Goal: Transaction & Acquisition: Purchase product/service

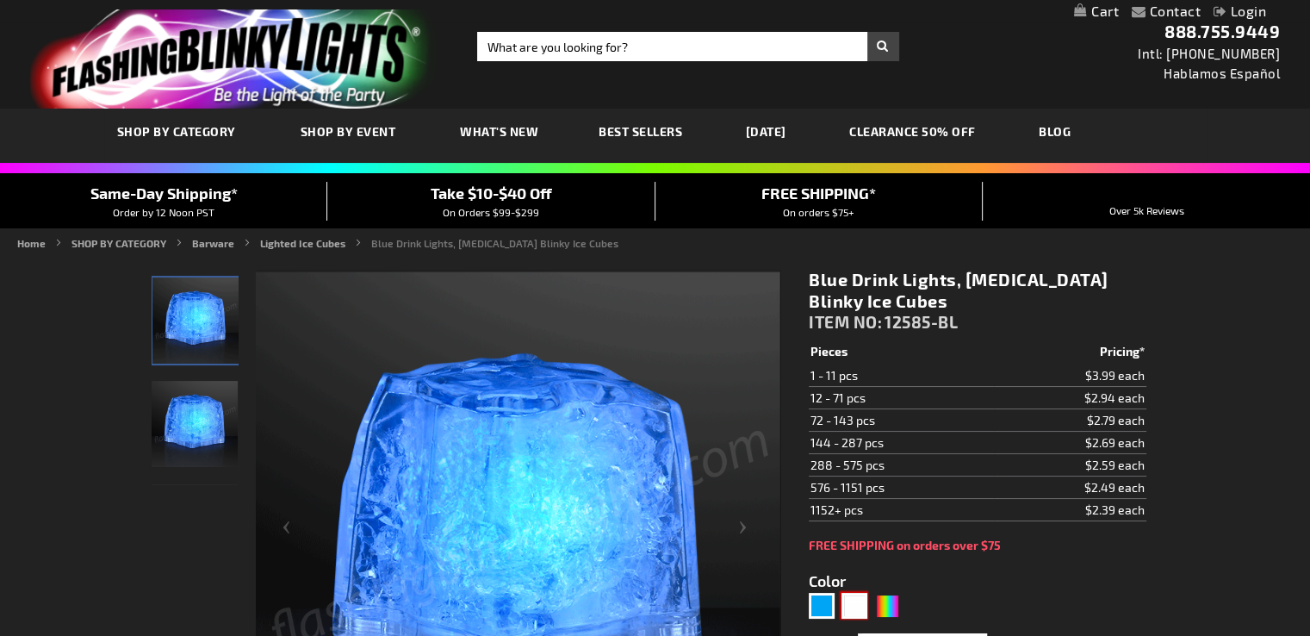
click at [857, 602] on div "White" at bounding box center [854, 606] width 26 height 26
type input "5646"
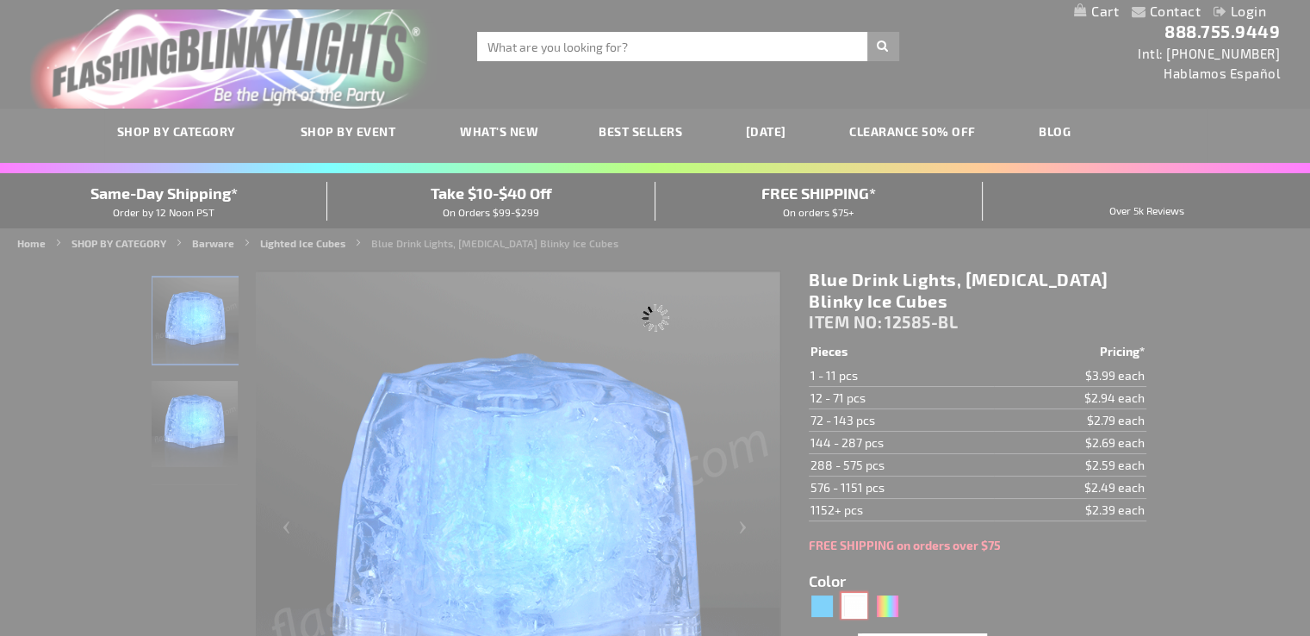
type input "12585-WT"
type input "Customize - White Drink Lights, Flashing Blinky Ice Cubes - ITEM NO: 12585-WT"
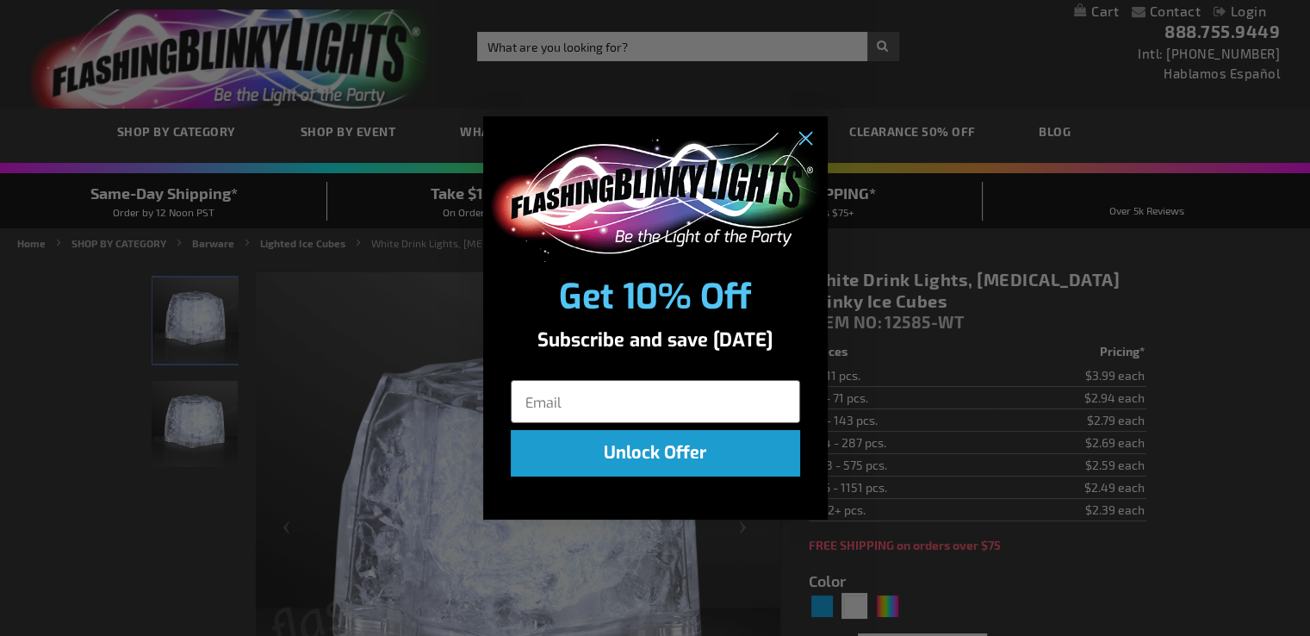
click at [717, 180] on img "POPUP Form" at bounding box center [655, 198] width 334 height 130
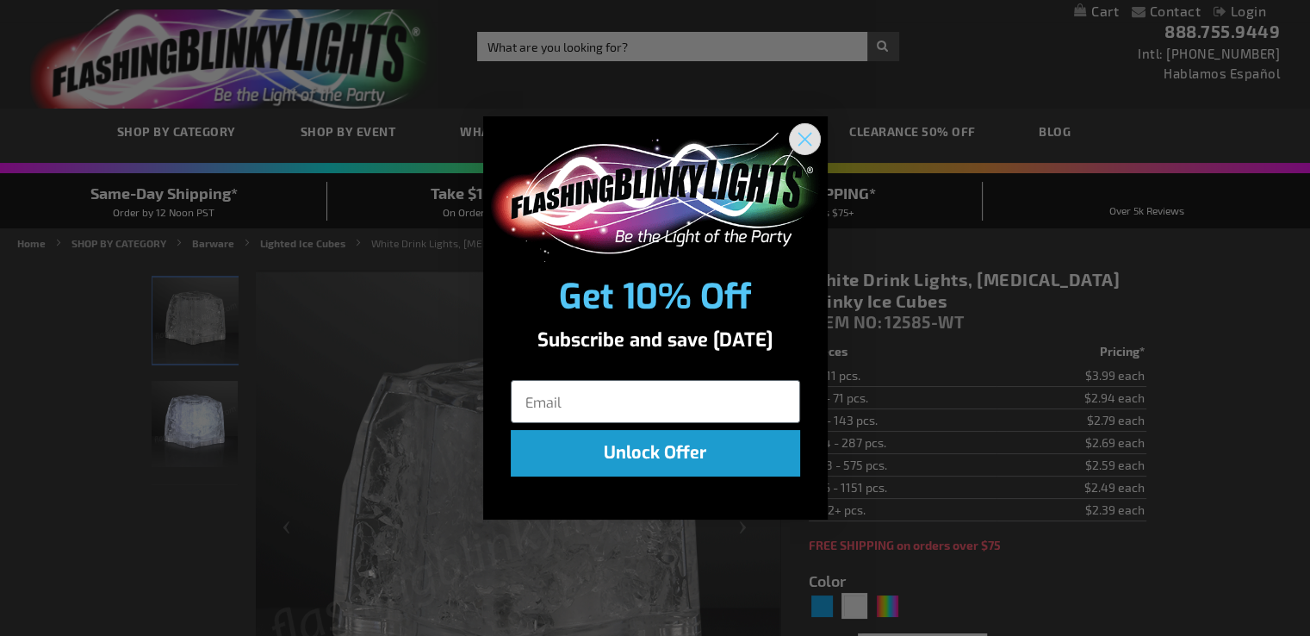
click at [803, 140] on icon "Close dialog" at bounding box center [804, 139] width 12 height 12
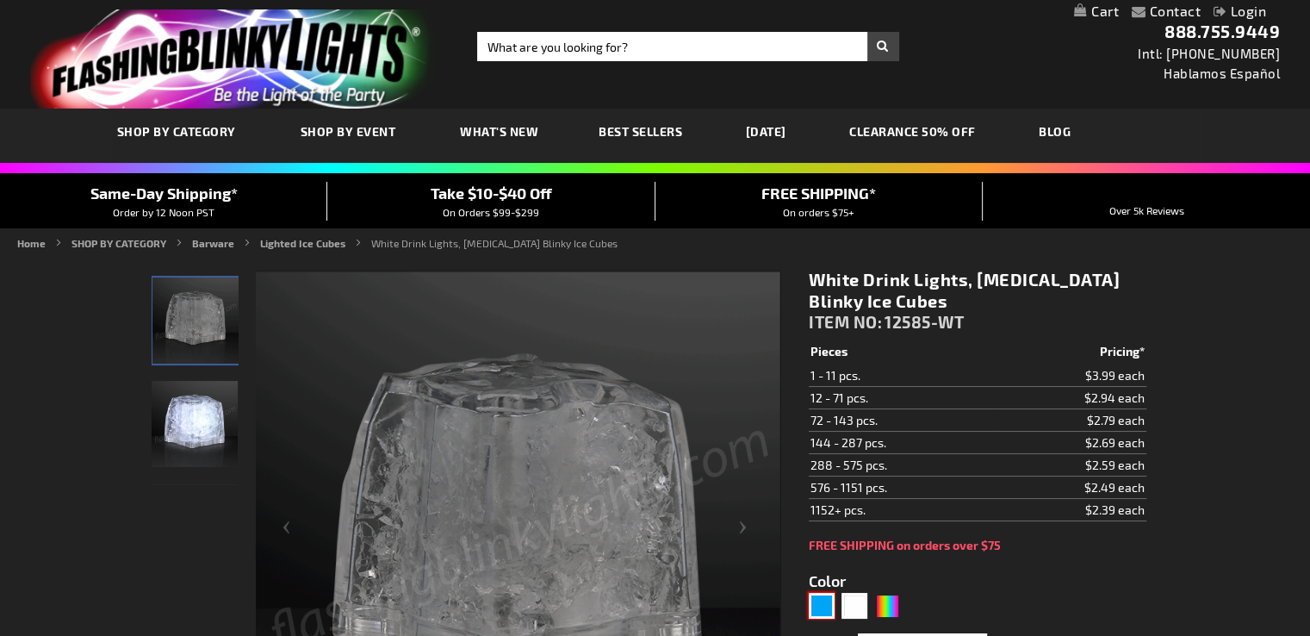
click at [816, 611] on div "Blue" at bounding box center [822, 606] width 26 height 26
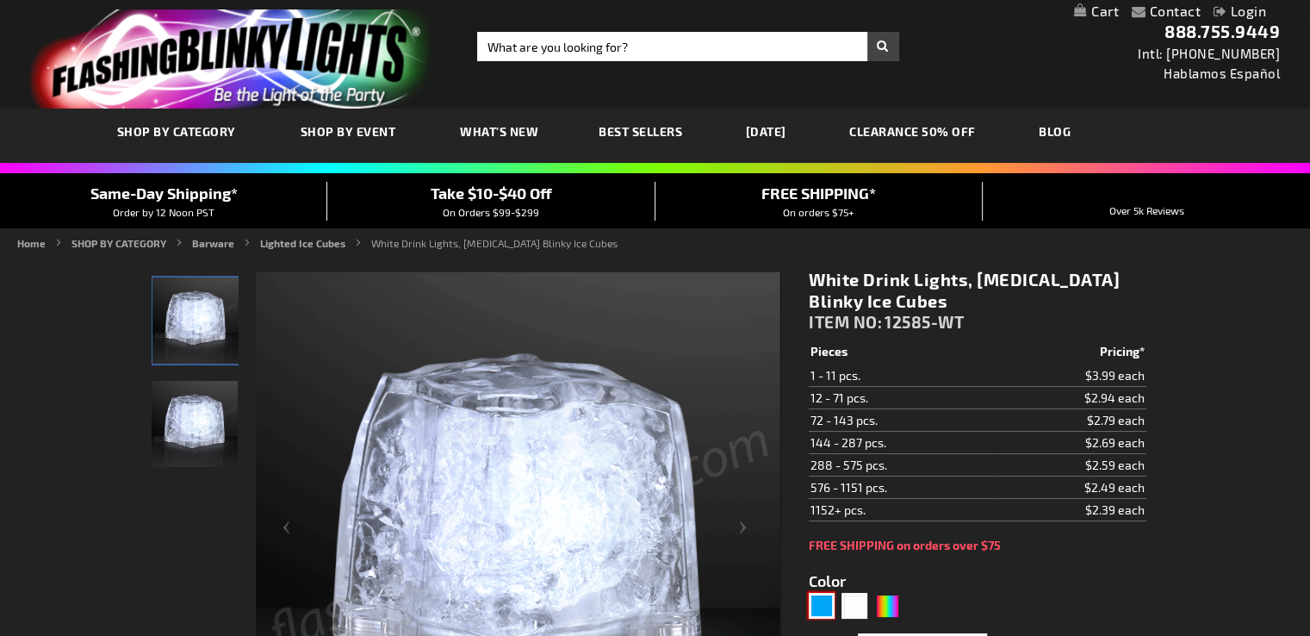
type input "5629"
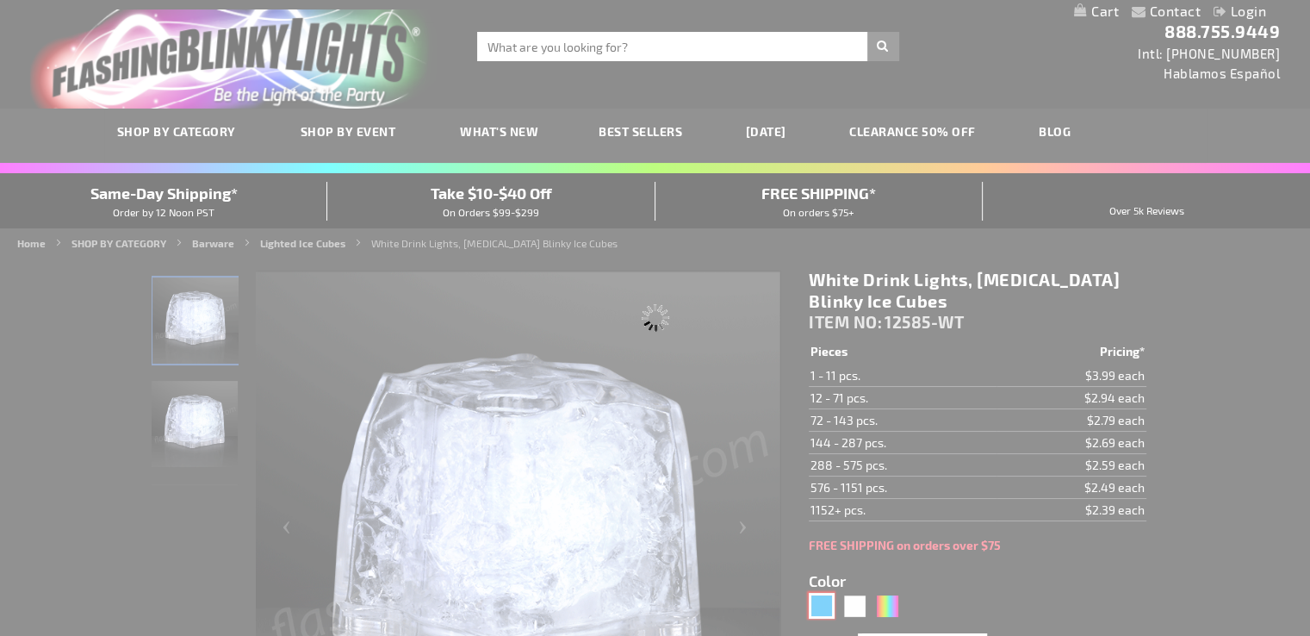
type input "12585-BL"
type input "Customize - Blue Drink Lights, Flashing Blinky Ice Cubes - ITEM NO: 12585-BL"
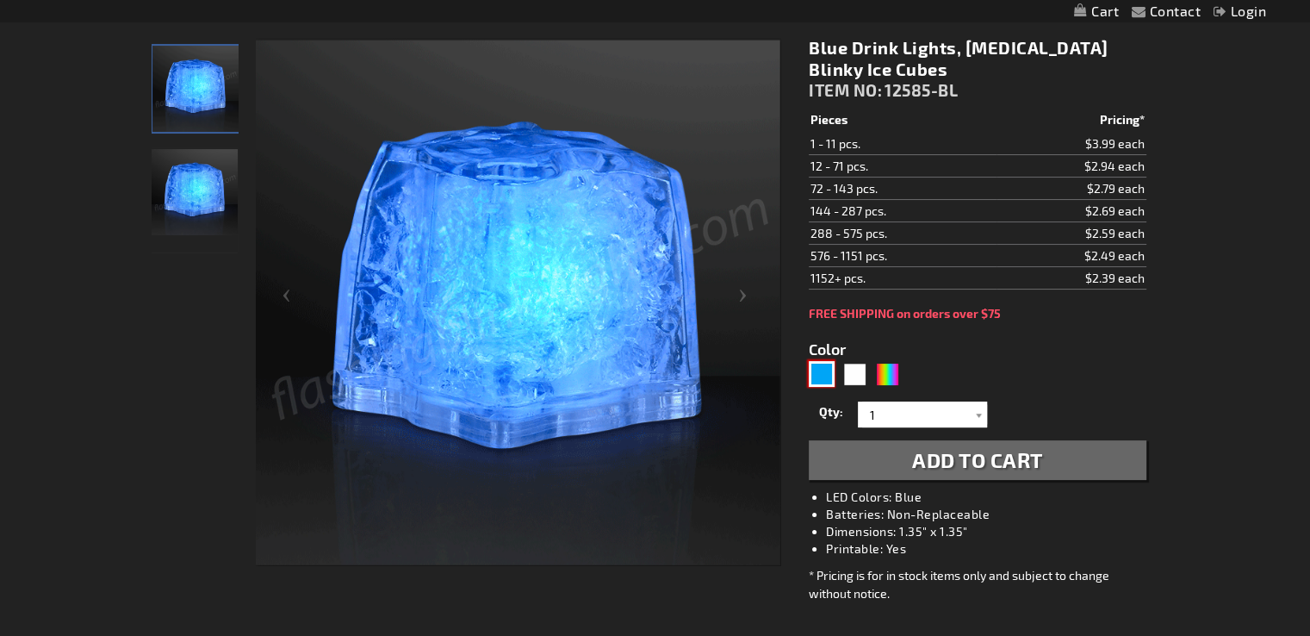
scroll to position [234, 0]
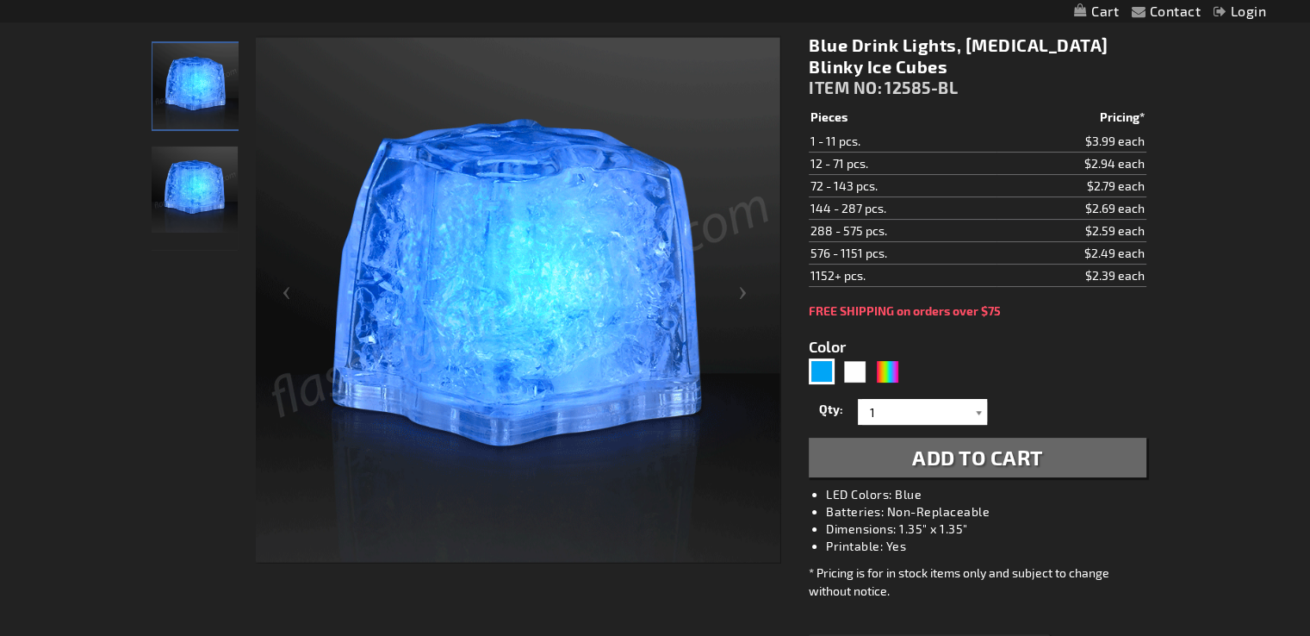
click at [977, 411] on div at bounding box center [978, 412] width 17 height 26
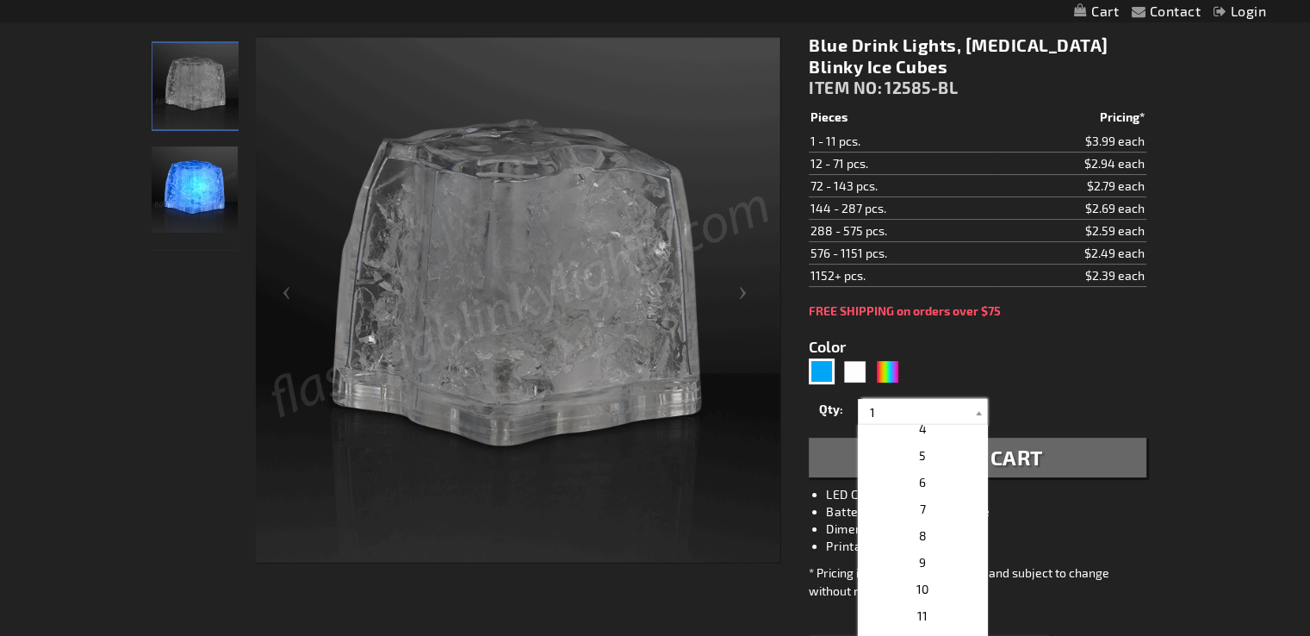
scroll to position [144, 0]
drag, startPoint x: 1105, startPoint y: 270, endPoint x: 1184, endPoint y: 382, distance: 137.2
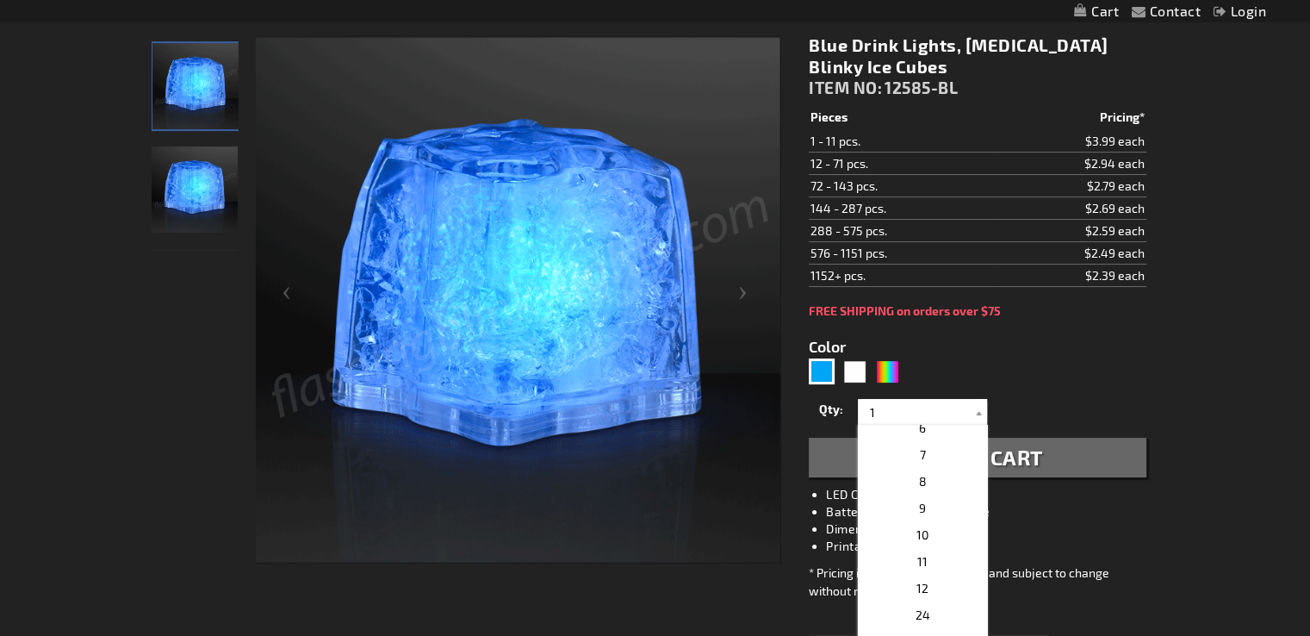
click at [1107, 265] on td "$2.39 each" at bounding box center [1070, 275] width 149 height 22
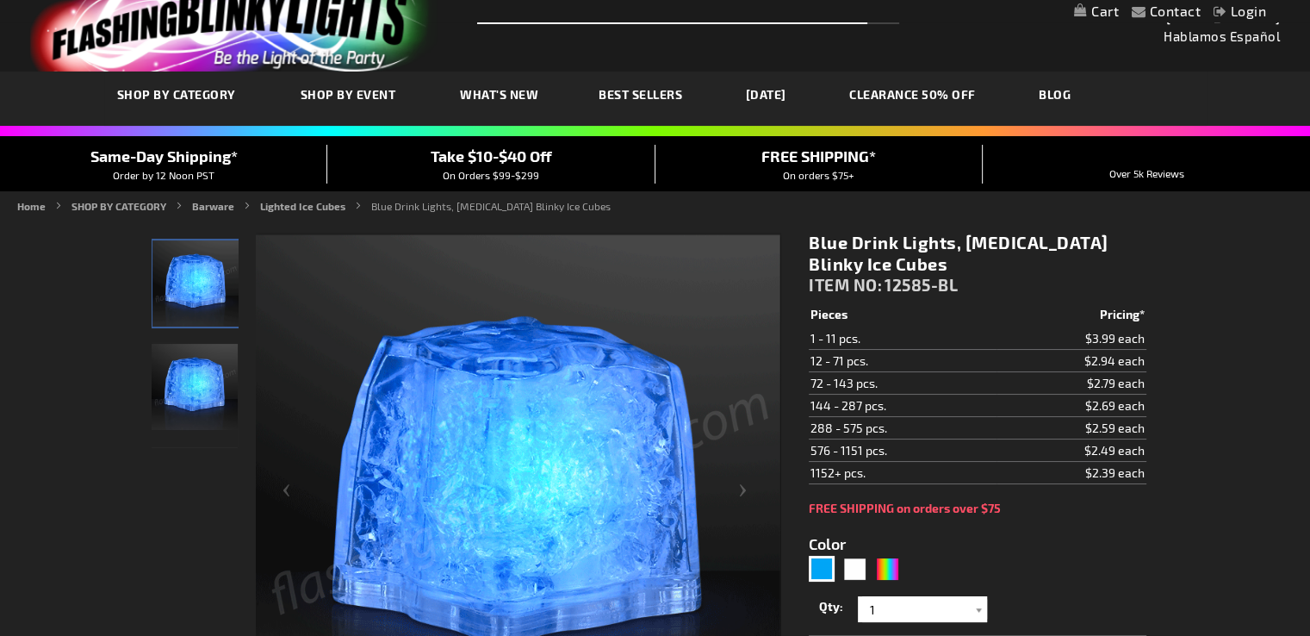
scroll to position [0, 0]
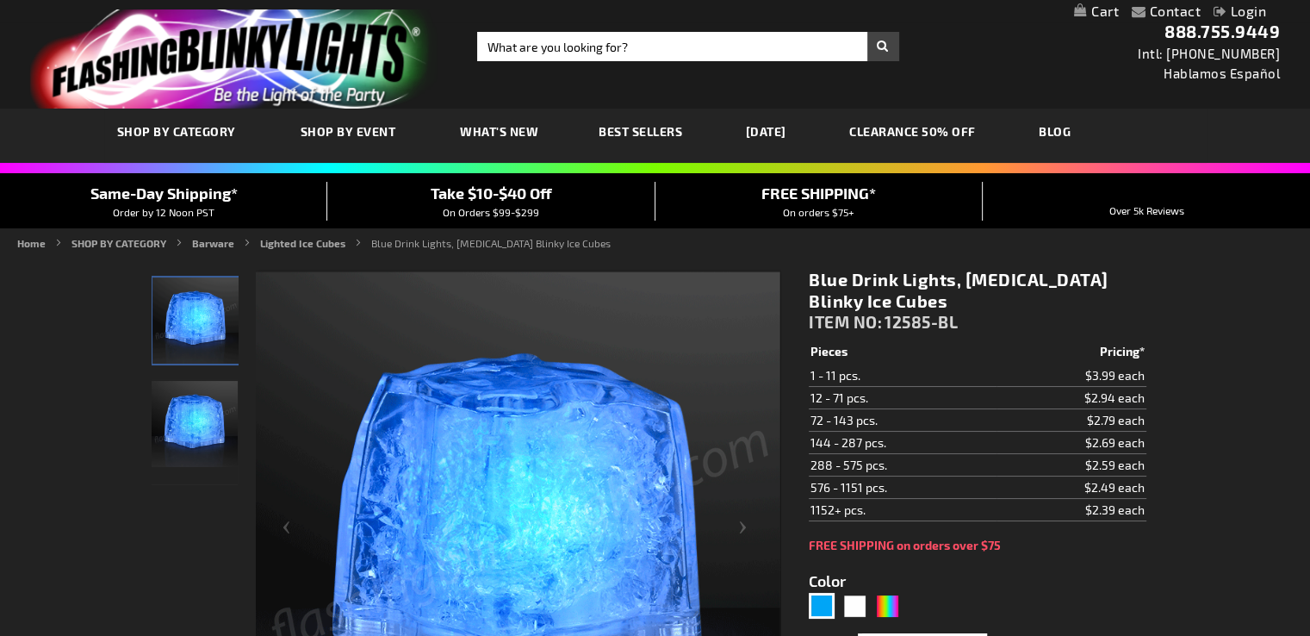
click at [951, 135] on link "CLEARANCE 50% OFF" at bounding box center [912, 131] width 152 height 58
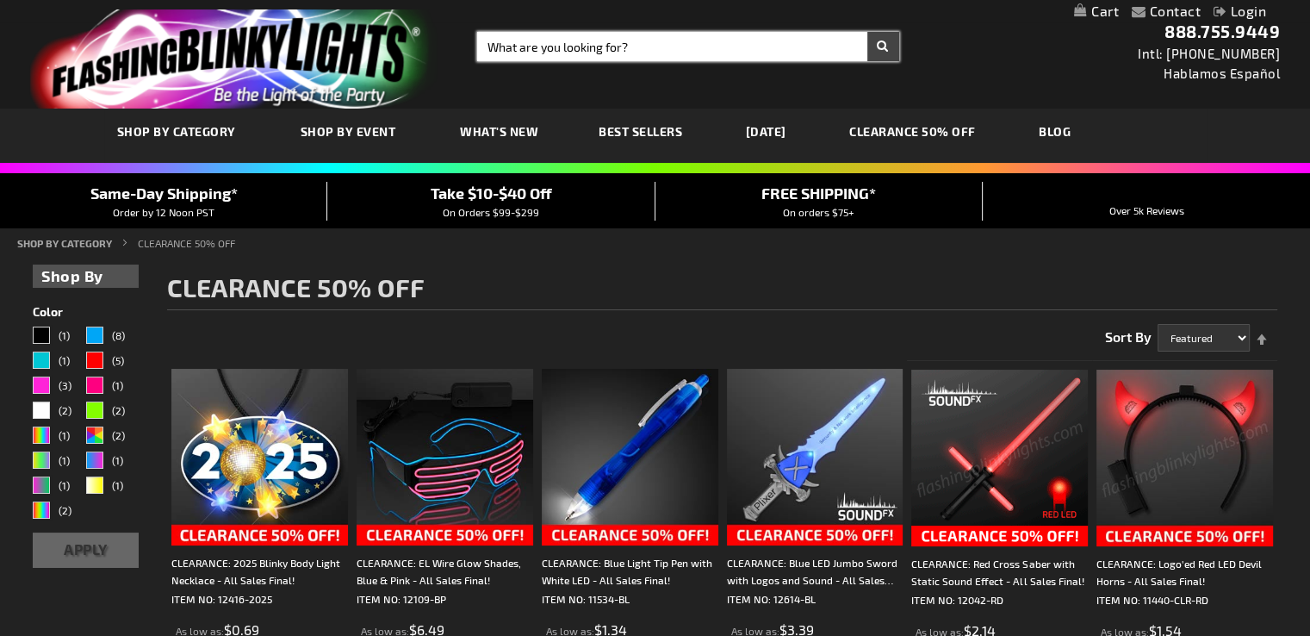
click at [515, 39] on input "Search" at bounding box center [688, 46] width 422 height 29
type input "glasses"
click at [867, 32] on button "Search" at bounding box center [883, 46] width 32 height 29
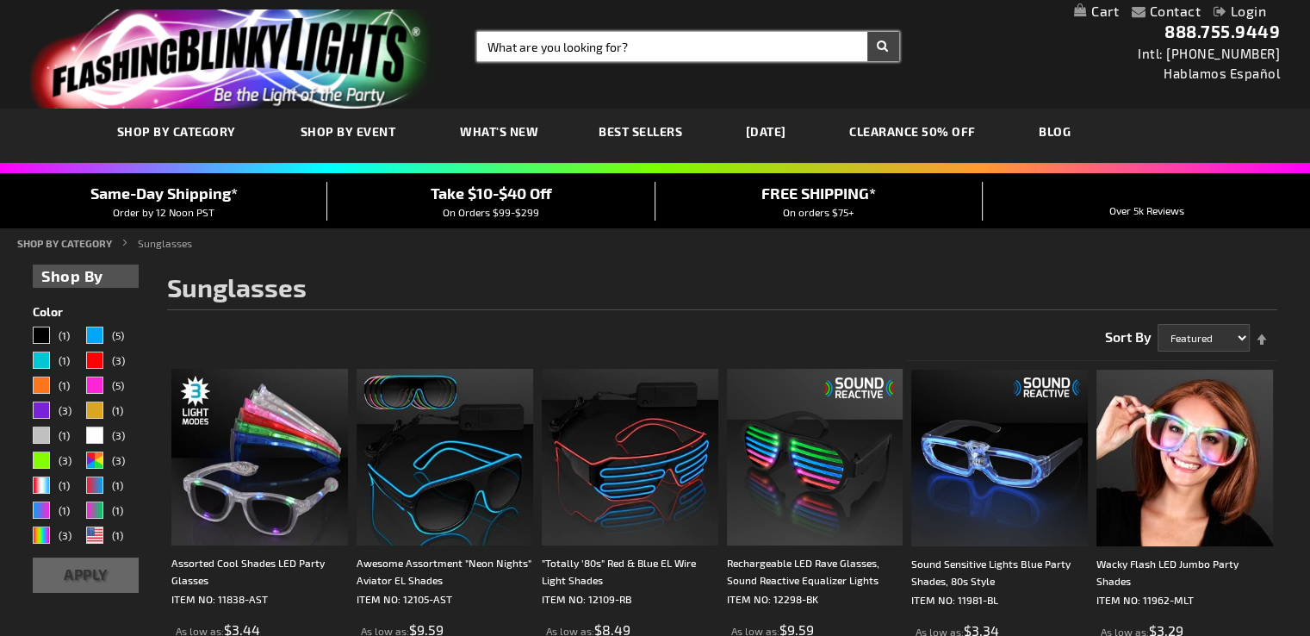
click at [484, 43] on input "Search" at bounding box center [688, 46] width 422 height 29
type input "red glasses"
click at [867, 32] on button "Search" at bounding box center [883, 46] width 32 height 29
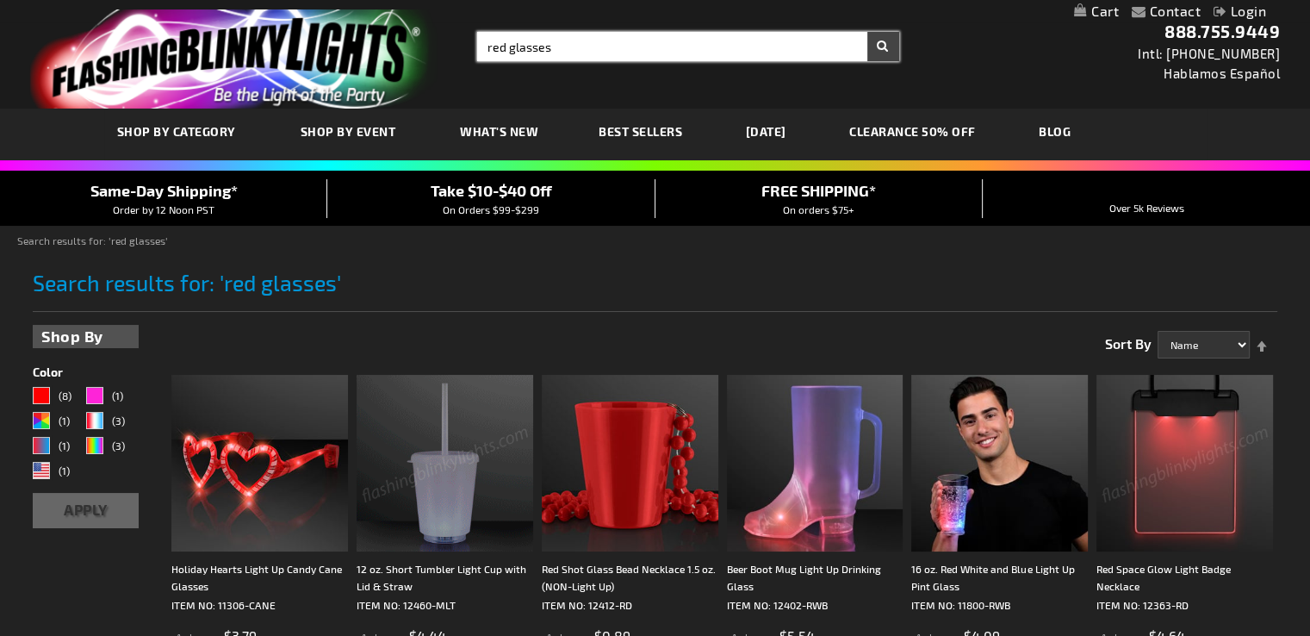
click at [509, 46] on input "red glasses" at bounding box center [688, 46] width 422 height 29
type input "eyeglasses"
click at [867, 32] on button "Search" at bounding box center [883, 46] width 32 height 29
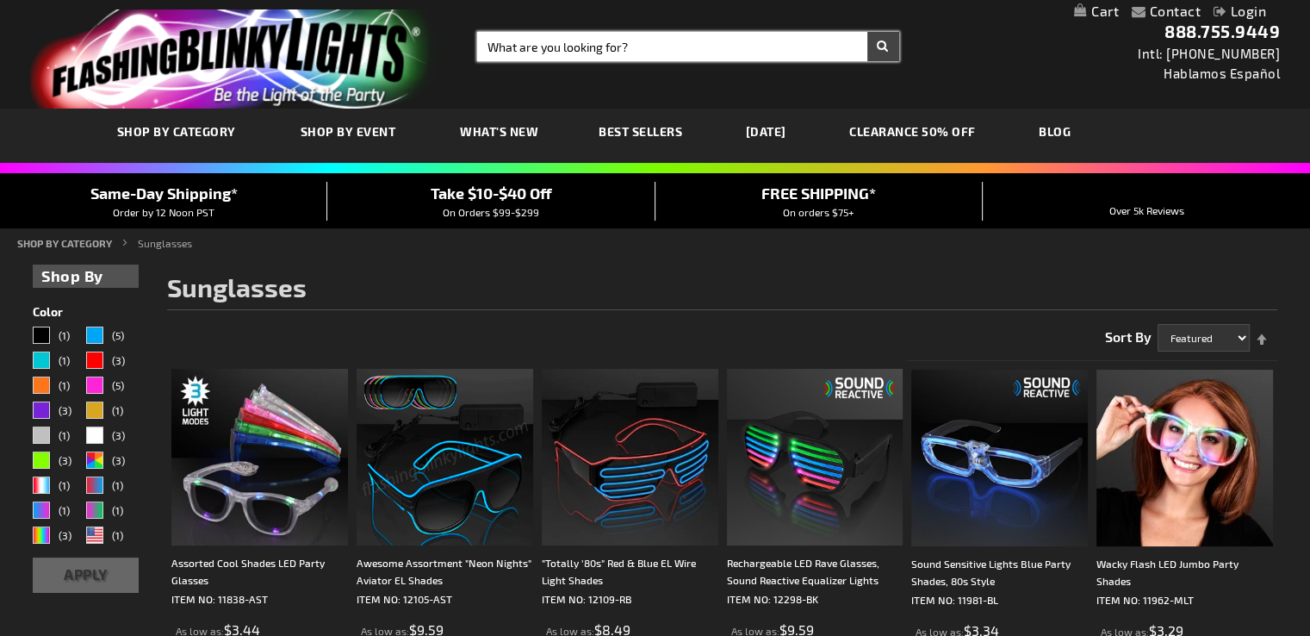
click at [574, 42] on input "Search" at bounding box center [688, 46] width 422 height 29
type input "drinking glasses"
click at [867, 32] on button "Search" at bounding box center [883, 46] width 32 height 29
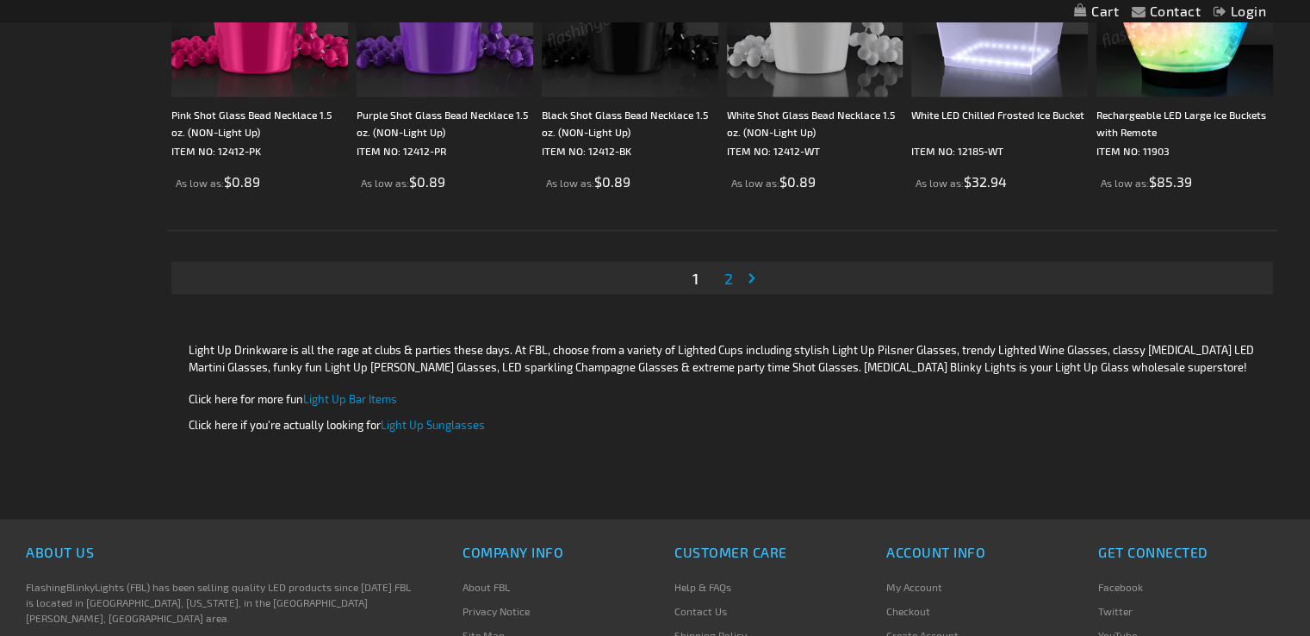
scroll to position [3342, 0]
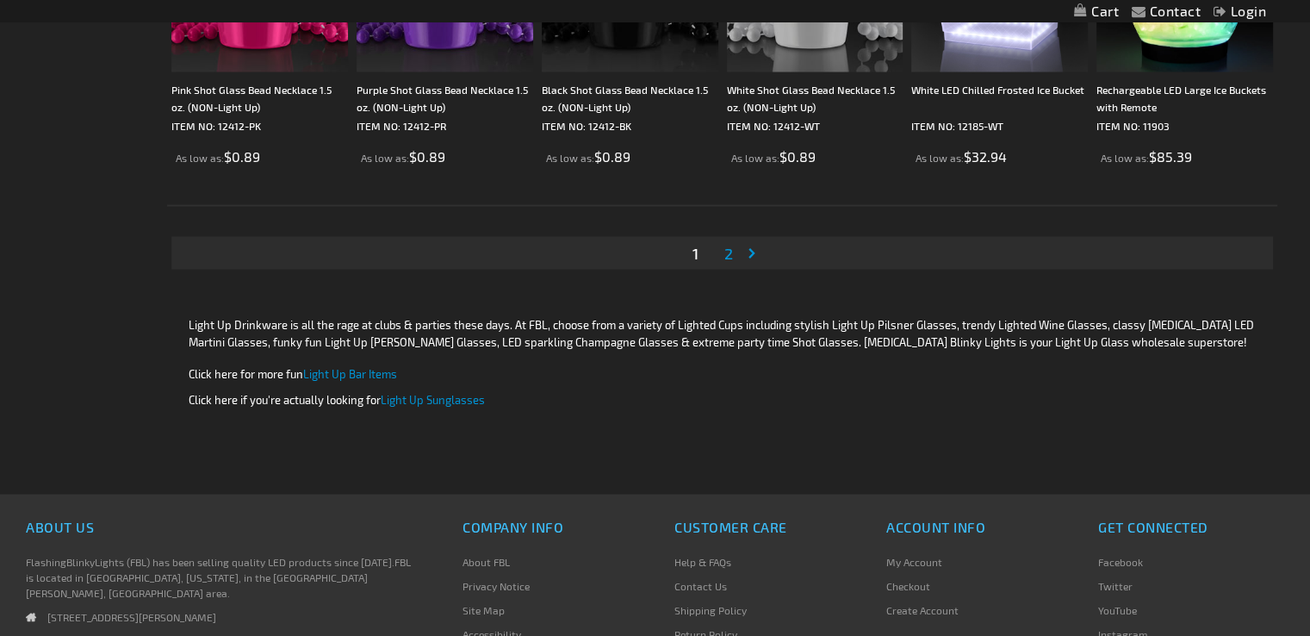
click at [727, 252] on span "2" at bounding box center [728, 253] width 9 height 19
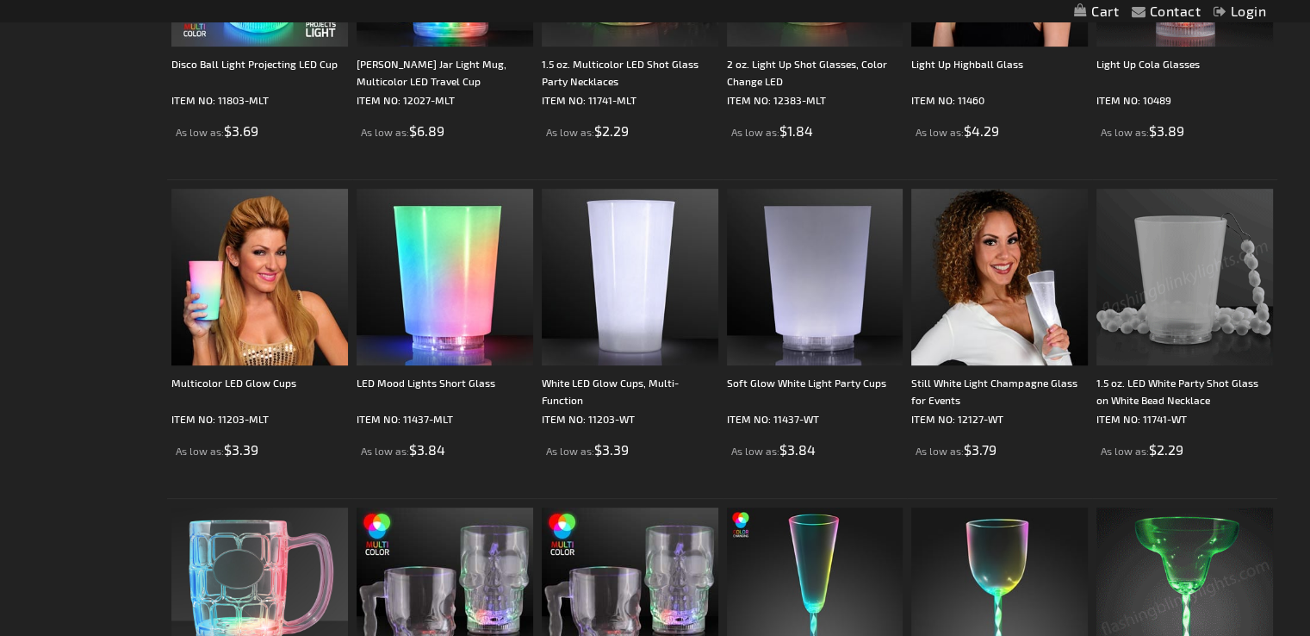
scroll to position [784, 0]
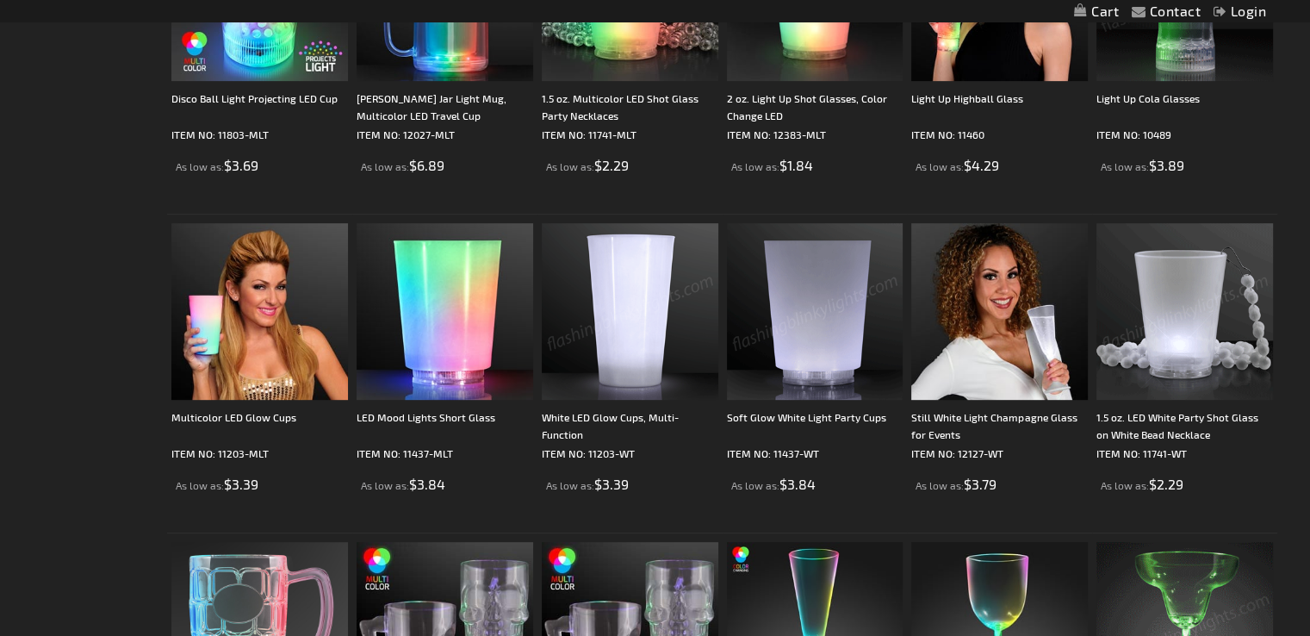
click at [606, 331] on img at bounding box center [630, 311] width 177 height 177
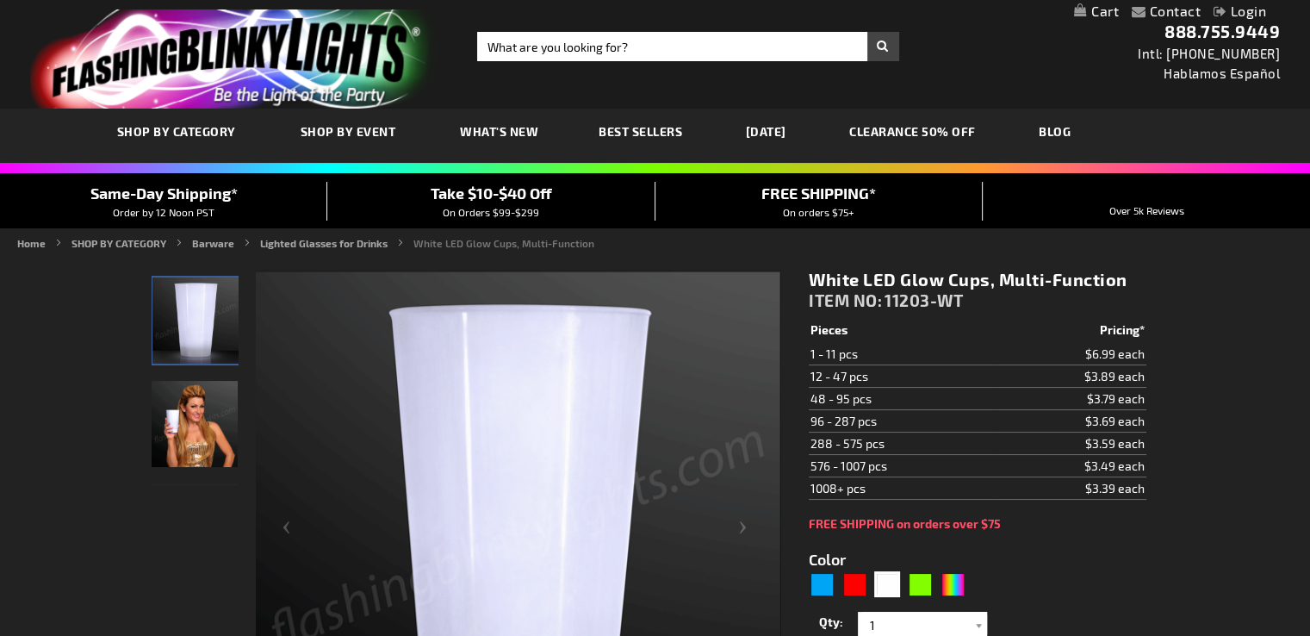
click at [207, 421] on img "Female displaying 16 oz. White LED Light Up Glow Cups" at bounding box center [195, 424] width 86 height 86
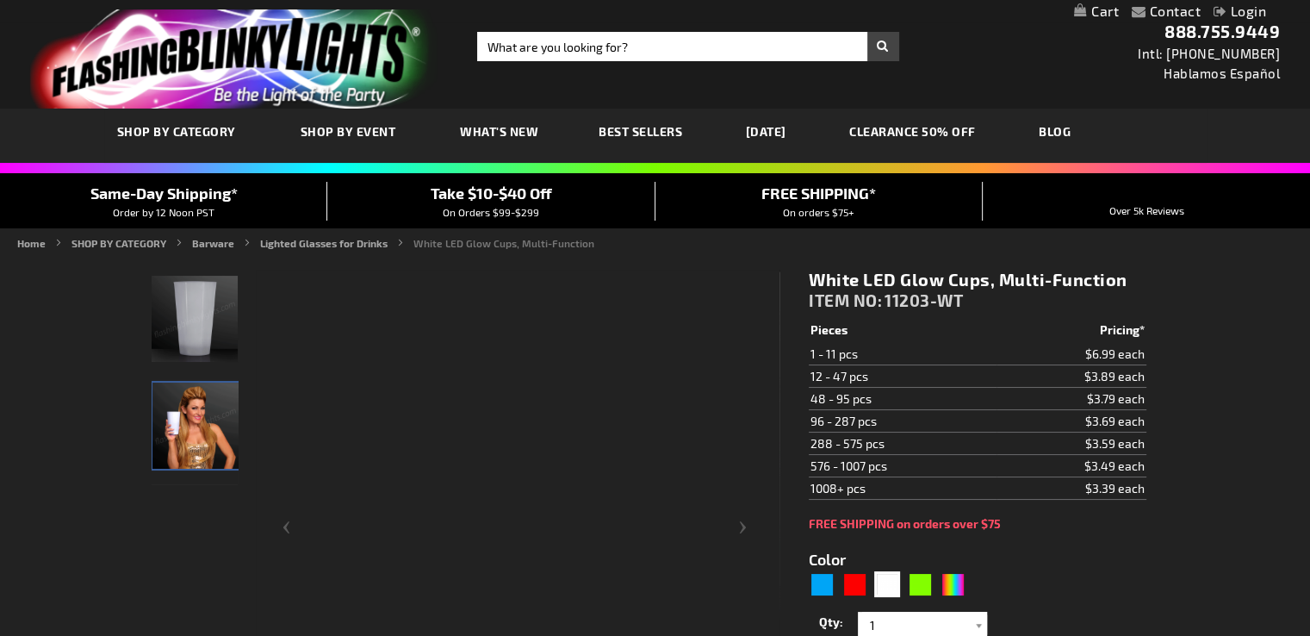
click at [207, 421] on img "Female displaying 16 oz. White LED Light Up Glow Cups" at bounding box center [195, 425] width 86 height 86
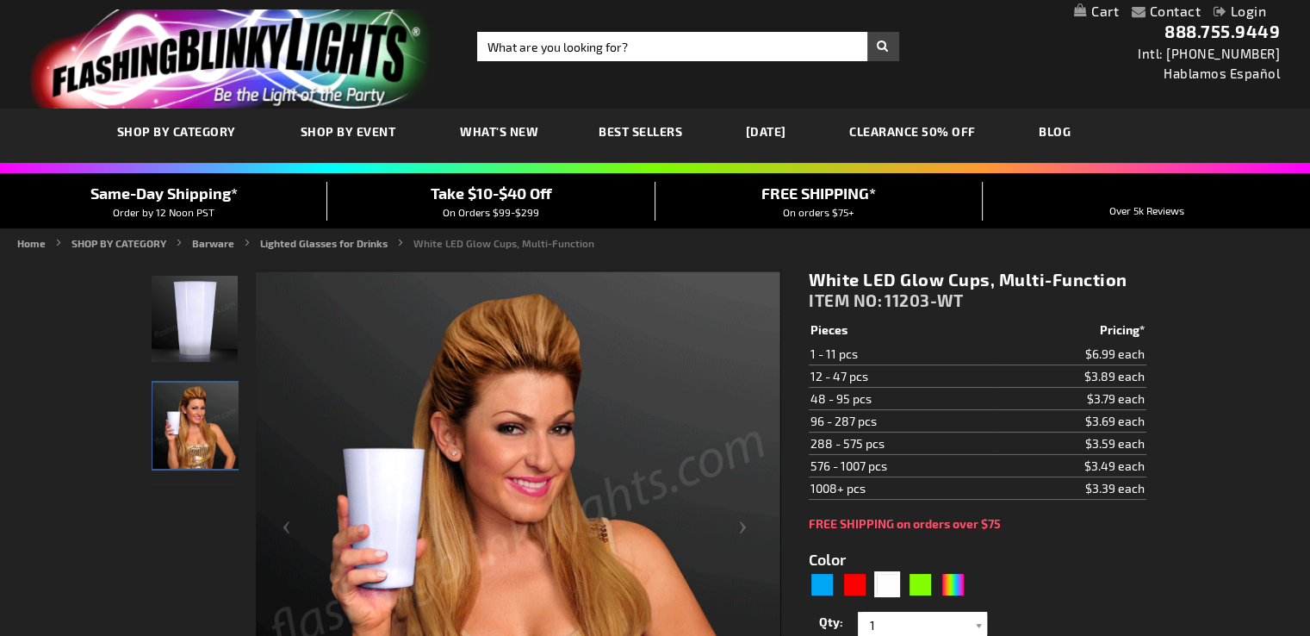
click at [207, 421] on img "Female displaying 16 oz. White LED Light Up Glow Cups" at bounding box center [195, 425] width 86 height 86
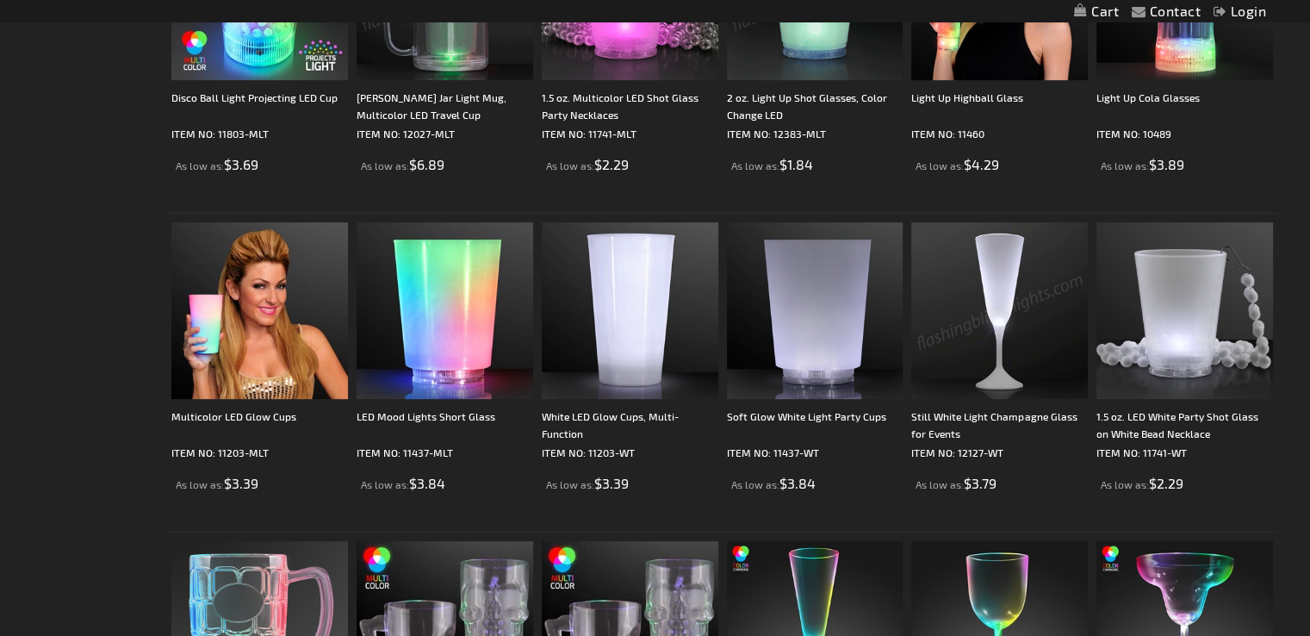
scroll to position [784, 0]
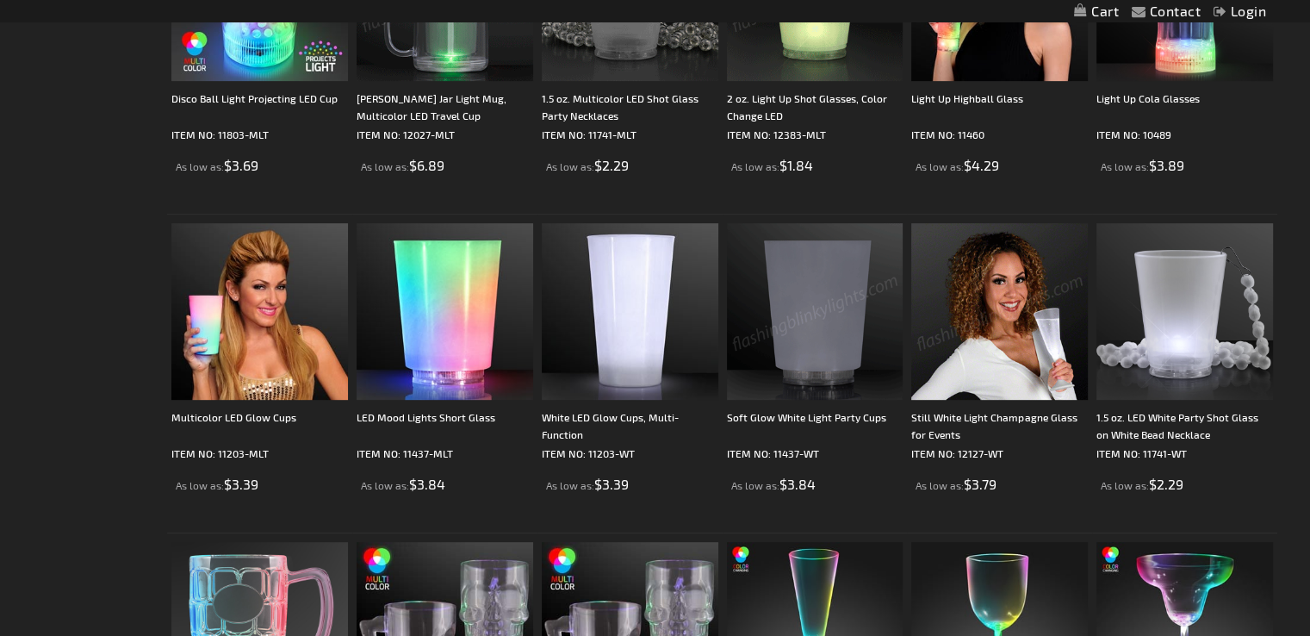
click at [818, 276] on img at bounding box center [815, 311] width 177 height 177
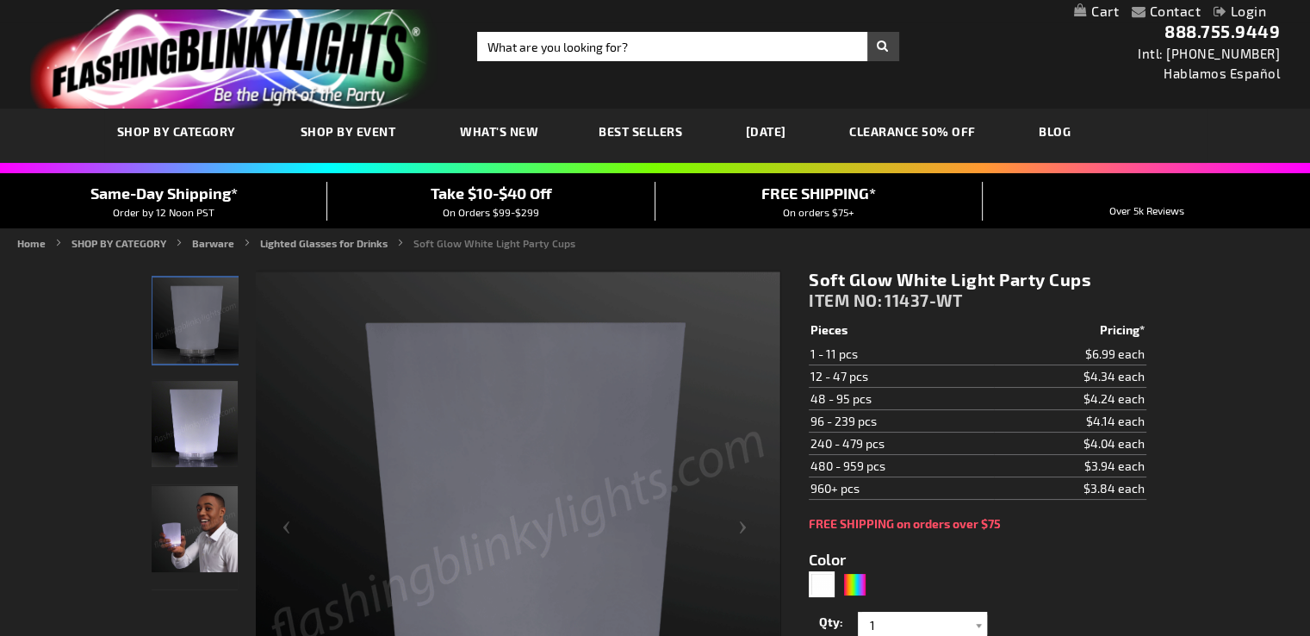
click at [193, 509] on img "Man displaying White LED Light Up Glow Cups" at bounding box center [195, 529] width 86 height 86
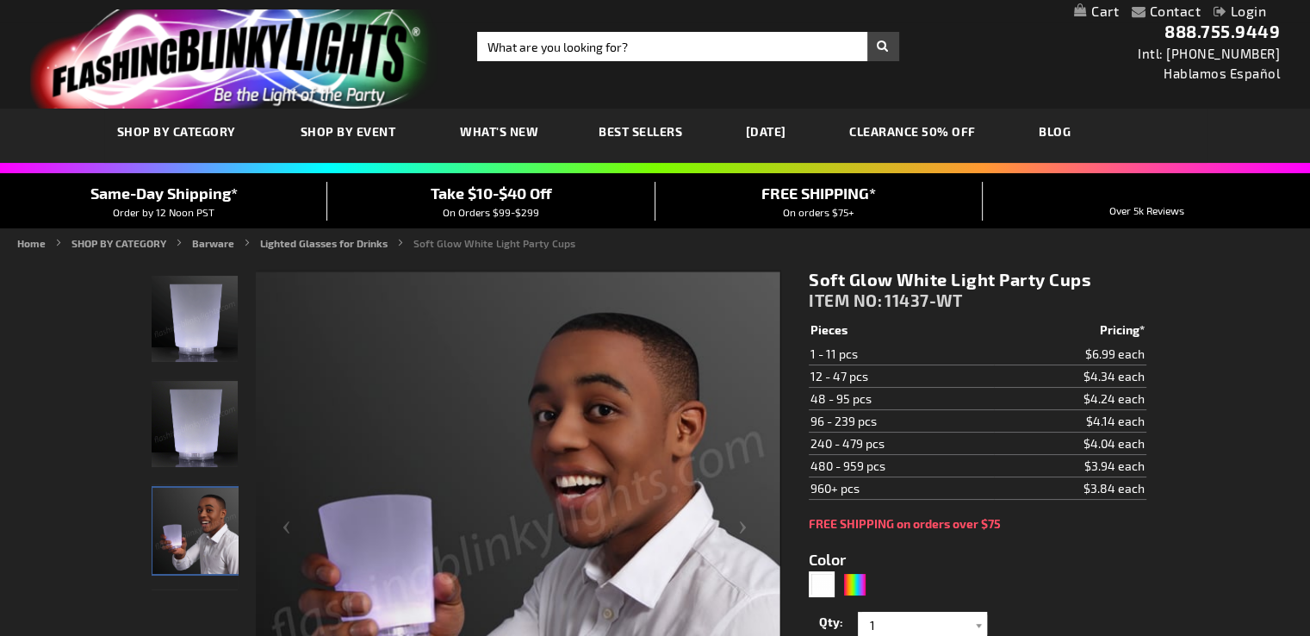
click at [196, 414] on img "White LED Light Up Glow Cups" at bounding box center [195, 424] width 86 height 86
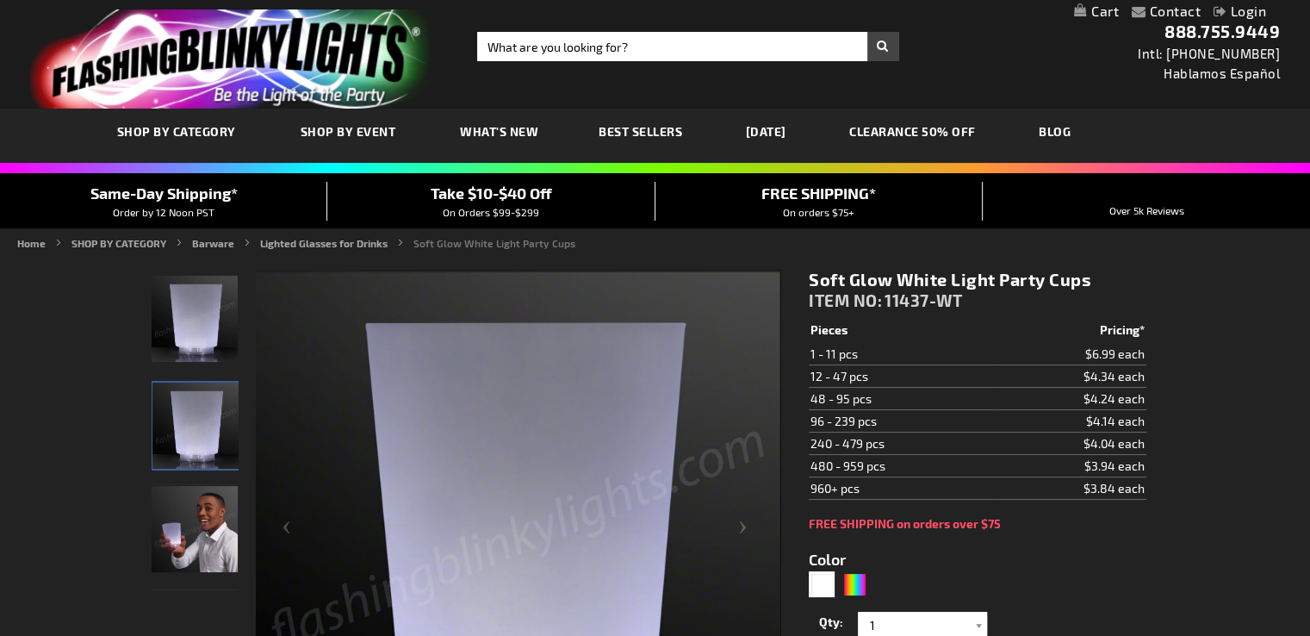
click at [193, 306] on img "White LED Light Up Glow Cups" at bounding box center [195, 319] width 86 height 86
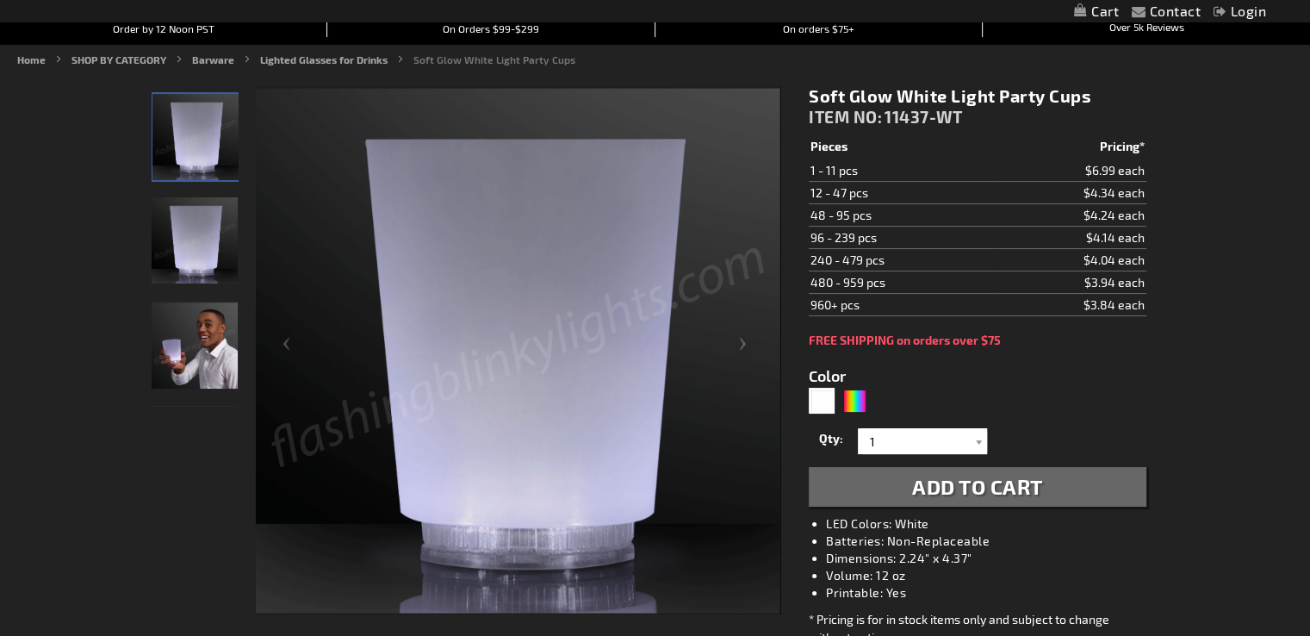
scroll to position [207, 0]
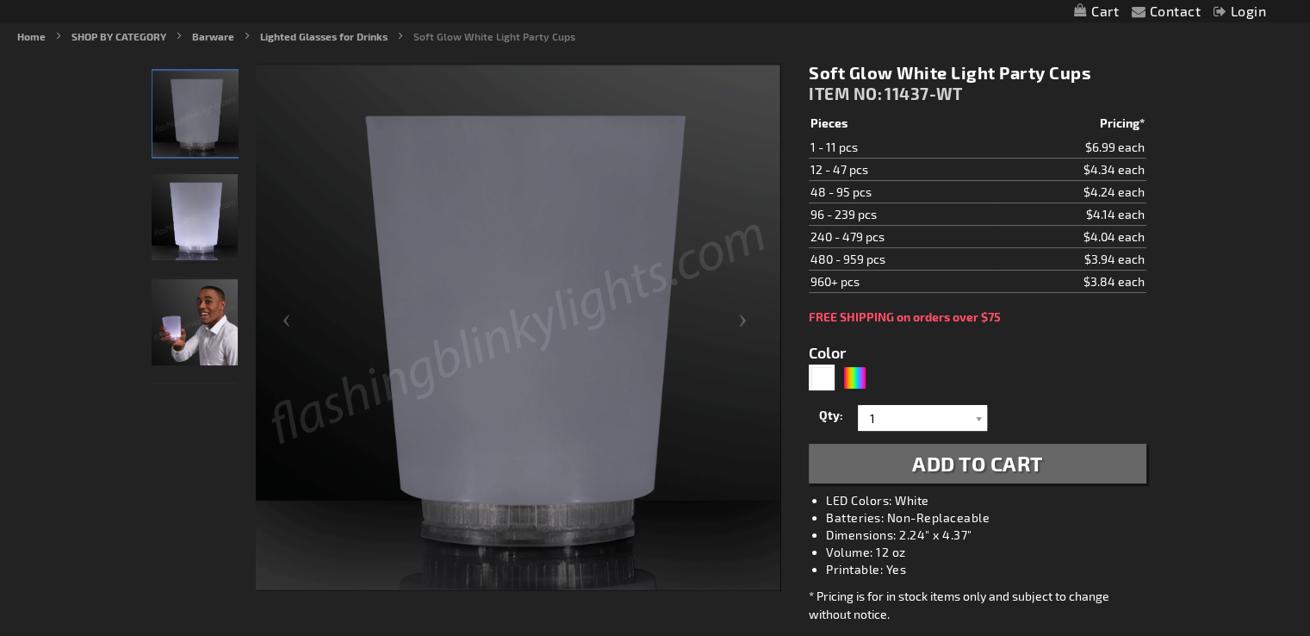
click at [196, 319] on img "Man displaying White LED Light Up Glow Cups" at bounding box center [195, 322] width 86 height 86
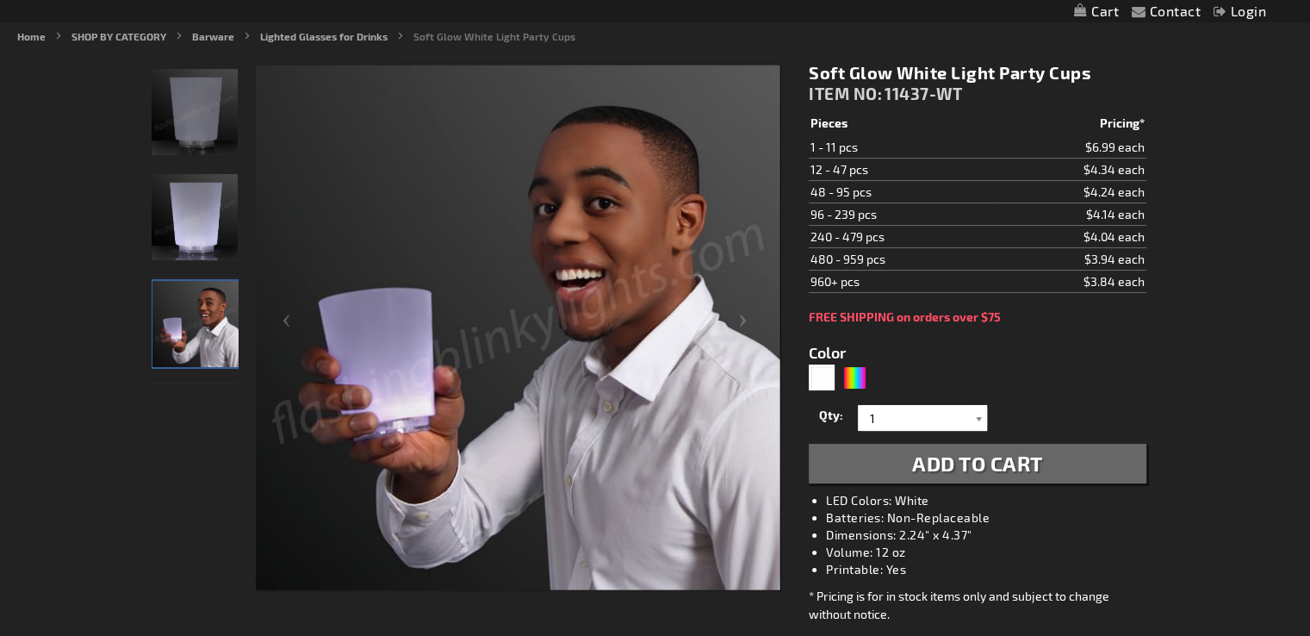
click at [978, 420] on div at bounding box center [978, 418] width 17 height 26
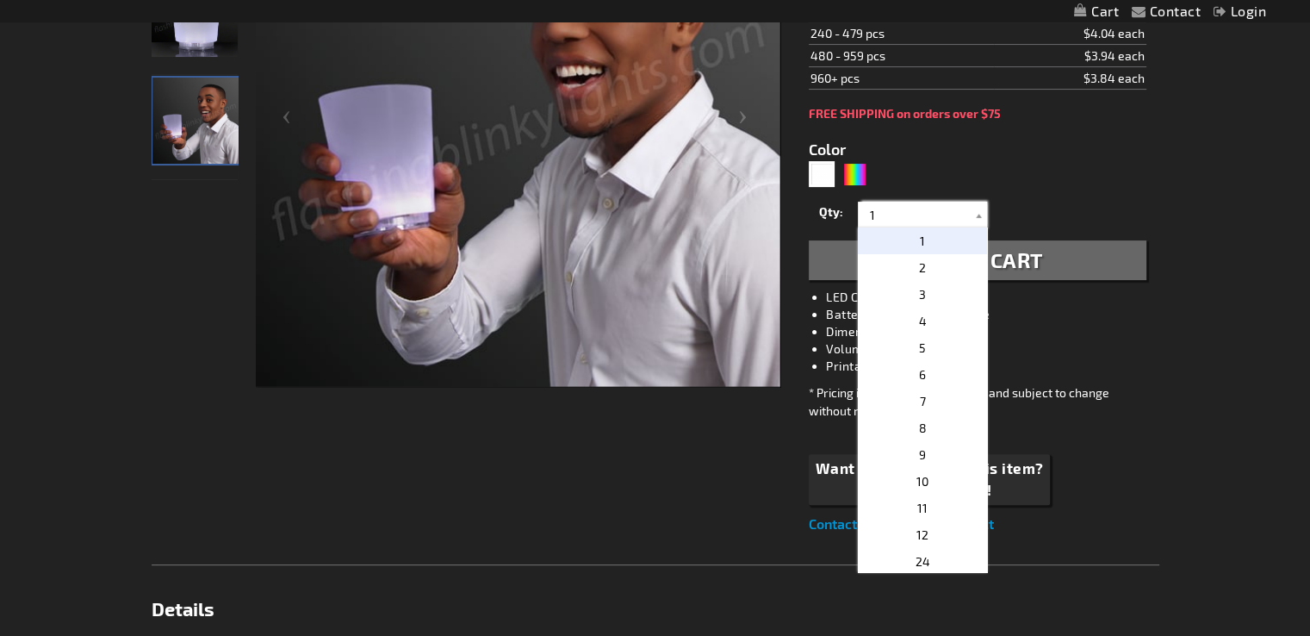
scroll to position [418, 0]
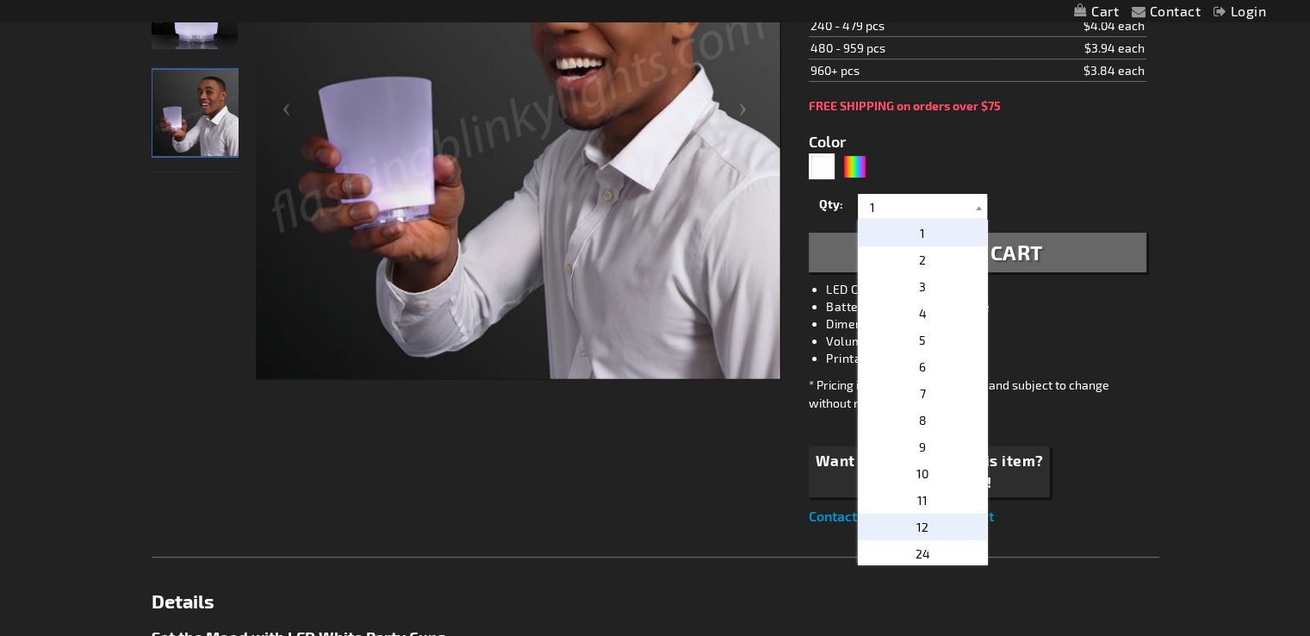
click at [918, 524] on span "12" at bounding box center [922, 526] width 12 height 15
type input "12"
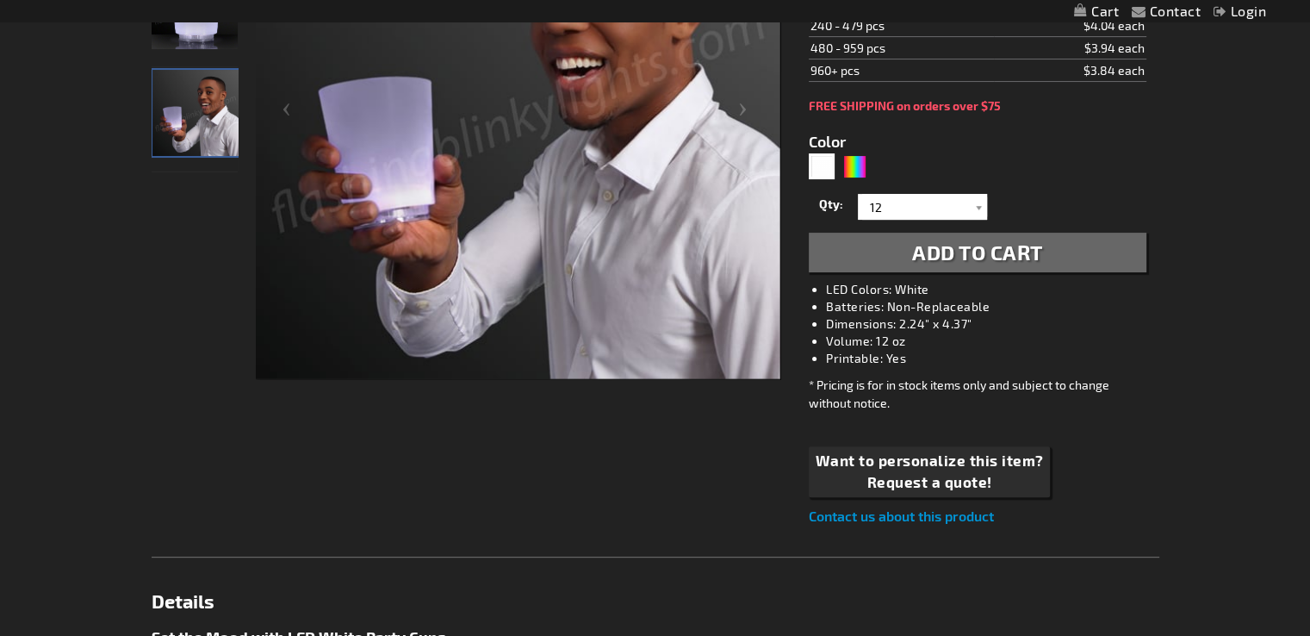
click at [961, 254] on span "Add to Cart" at bounding box center [977, 251] width 131 height 25
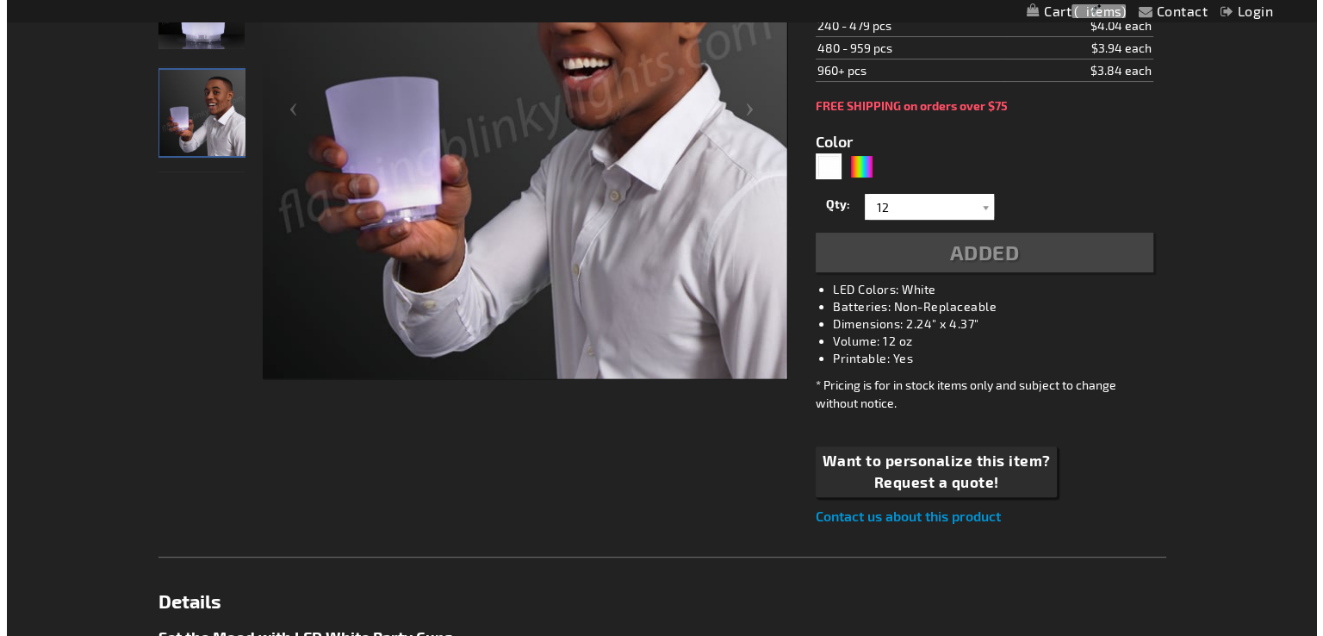
scroll to position [457, 0]
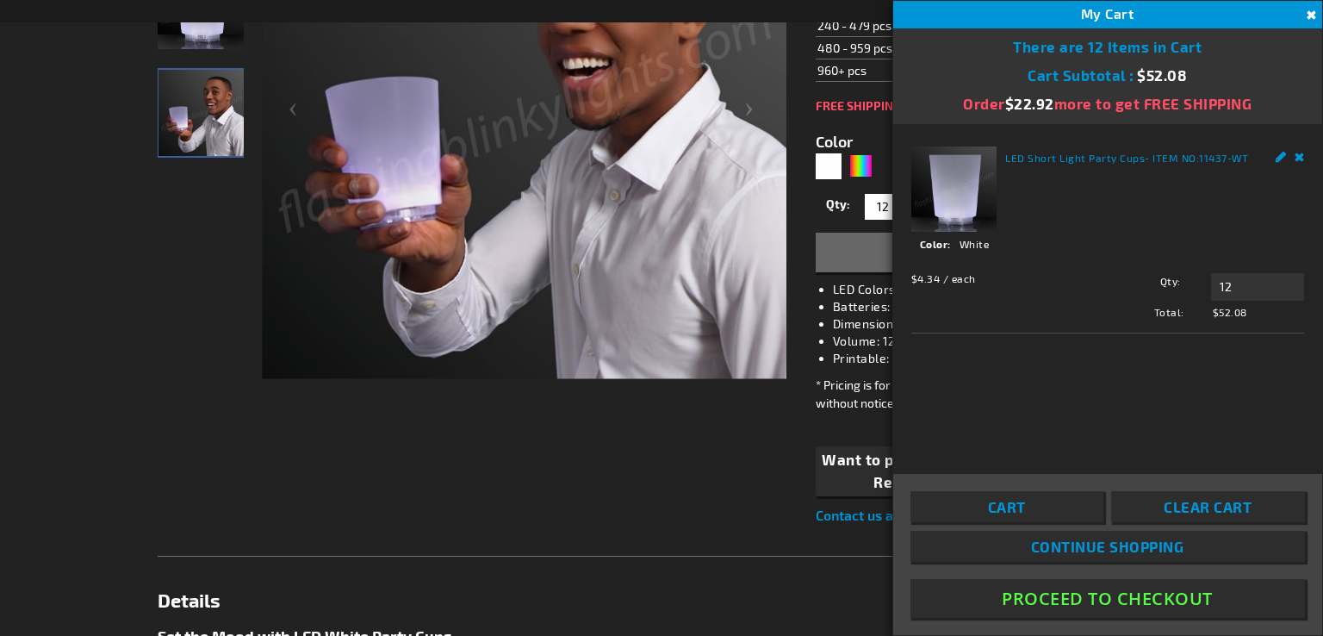
click at [1050, 545] on span "Continue Shopping" at bounding box center [1107, 545] width 153 height 17
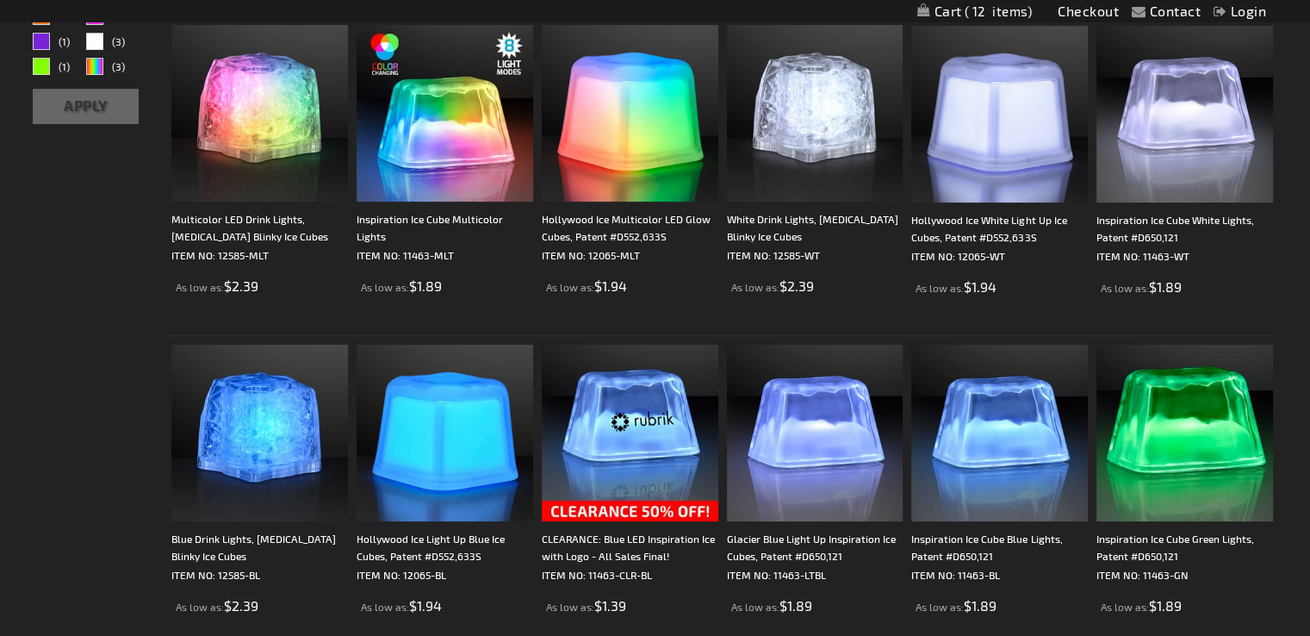
scroll to position [345, 0]
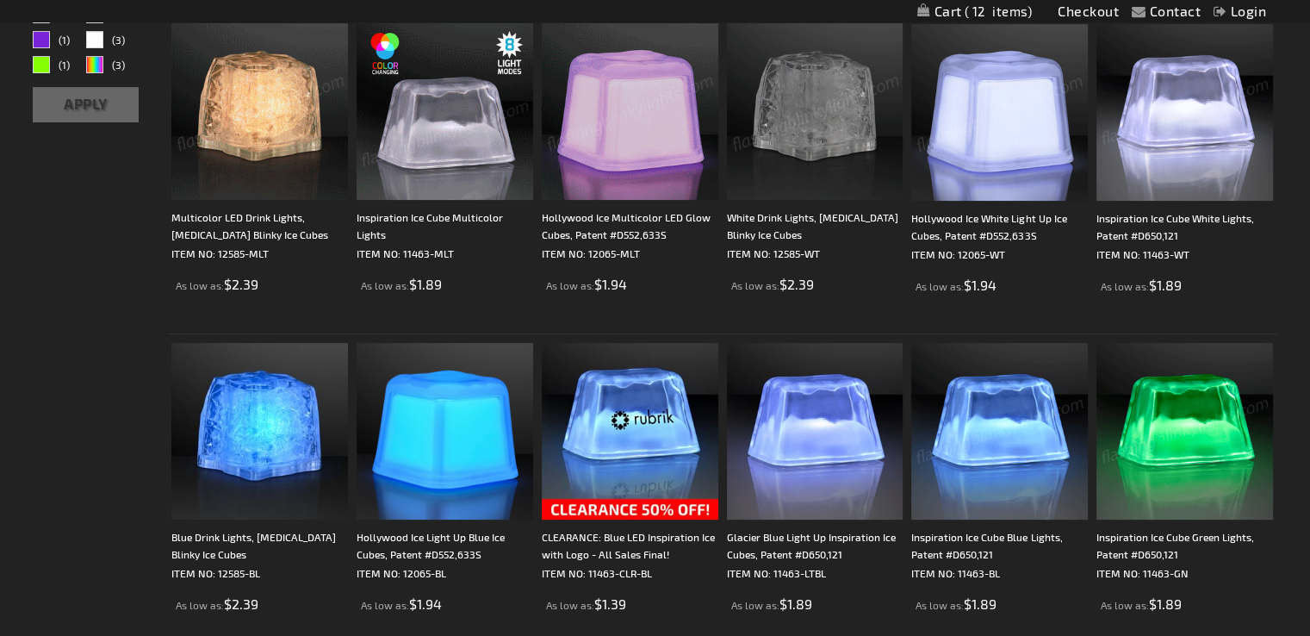
click at [259, 121] on img at bounding box center [259, 111] width 177 height 177
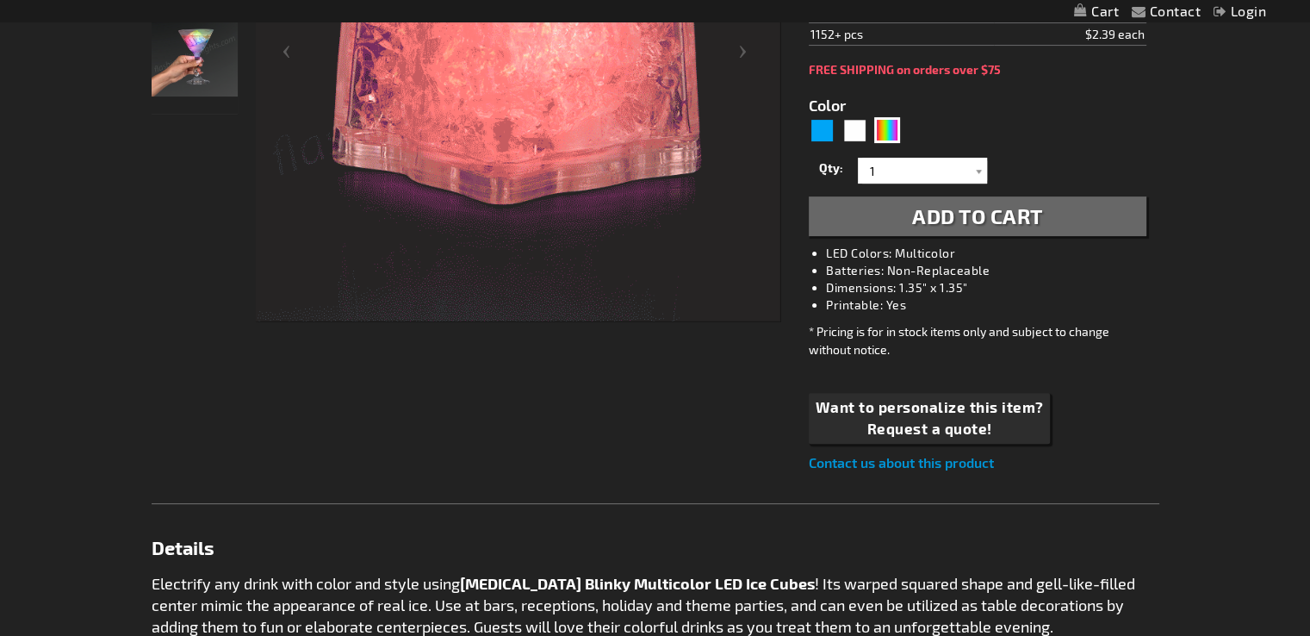
scroll to position [479, 0]
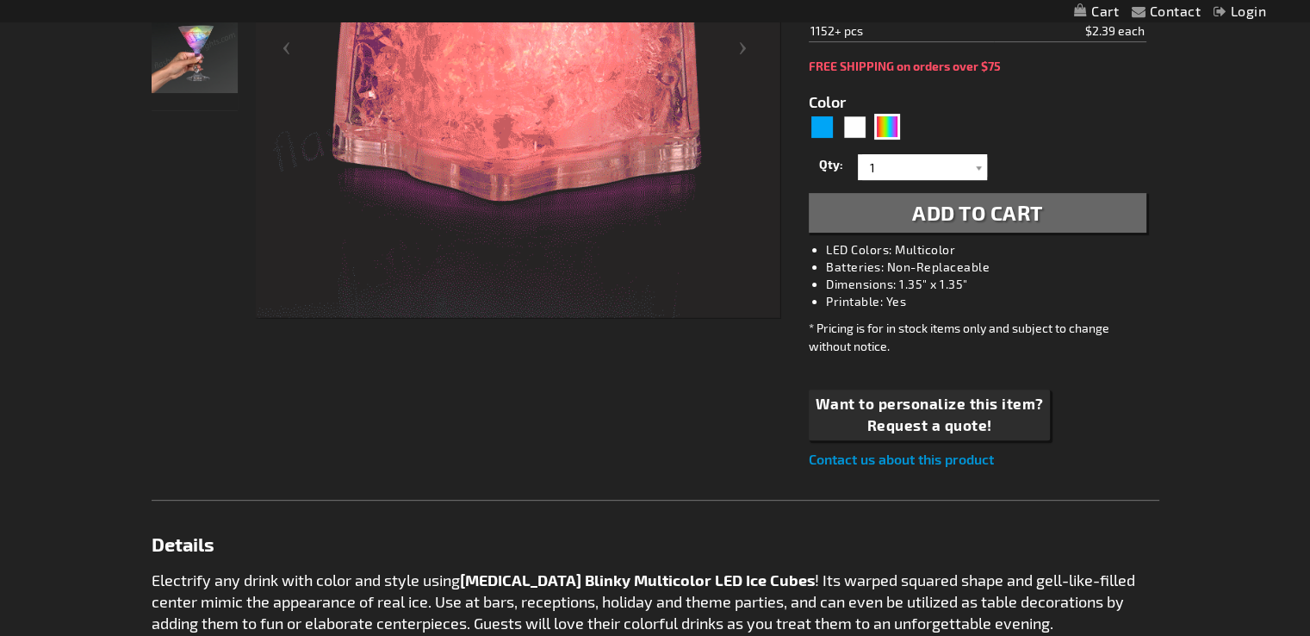
drag, startPoint x: 1319, startPoint y: 77, endPoint x: 1322, endPoint y: 205, distance: 128.4
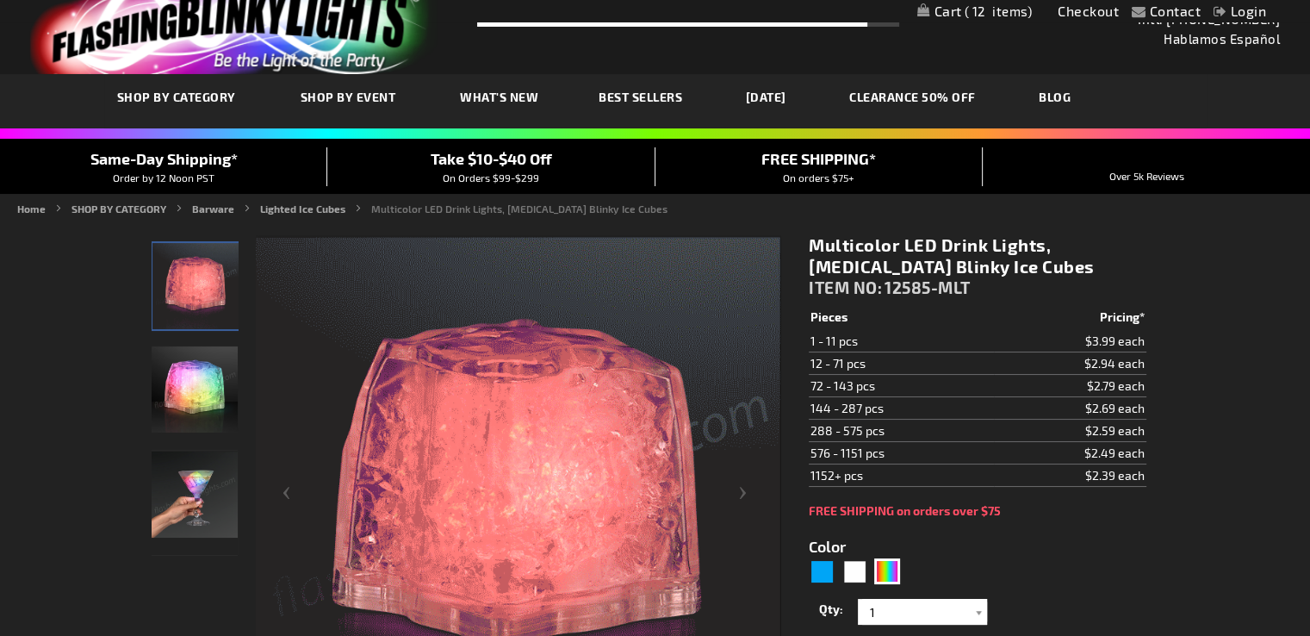
scroll to position [0, 0]
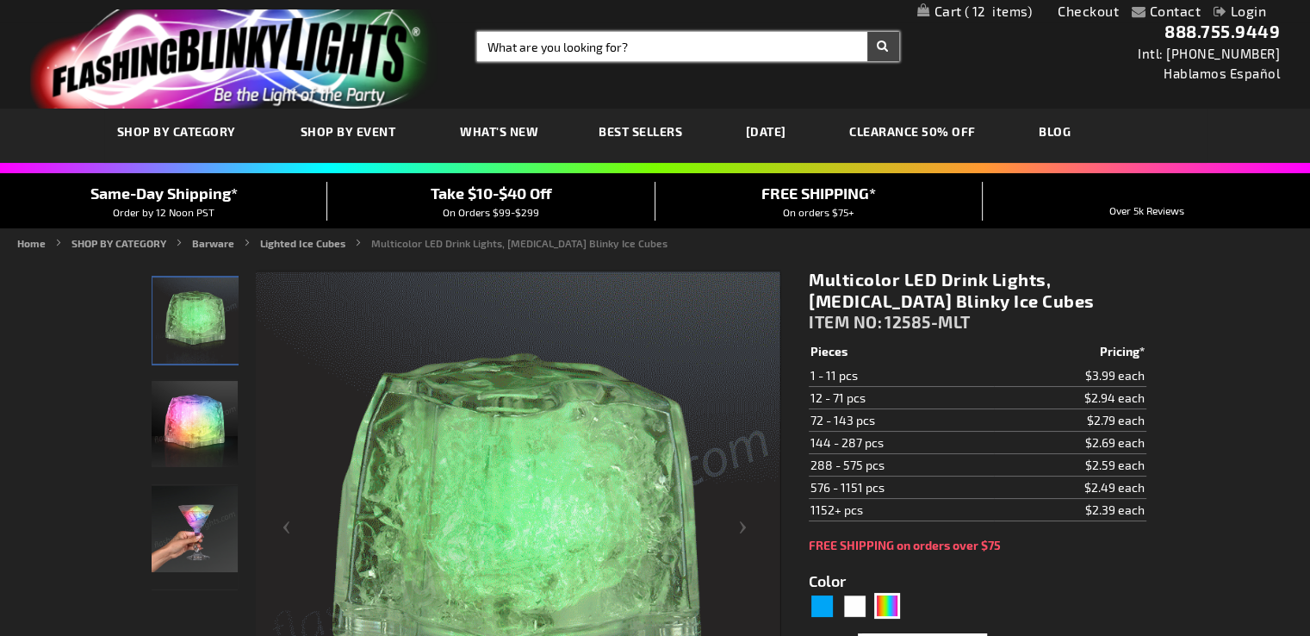
click at [597, 46] on input "Search" at bounding box center [688, 46] width 422 height 29
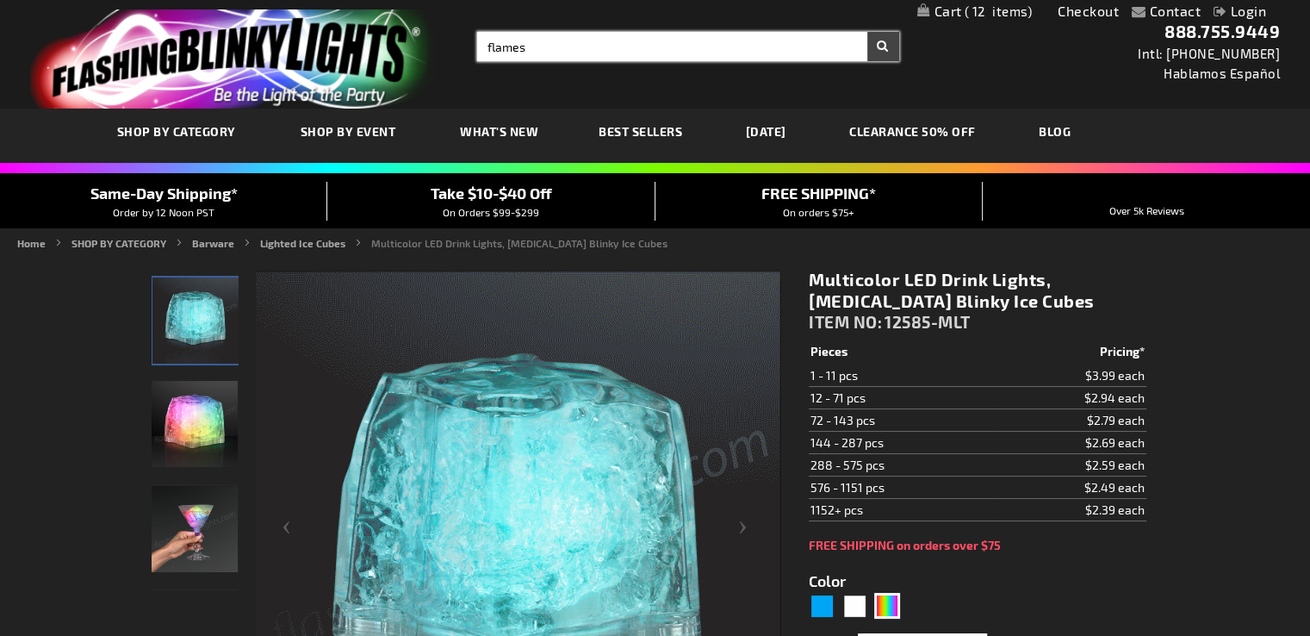
type input "flames"
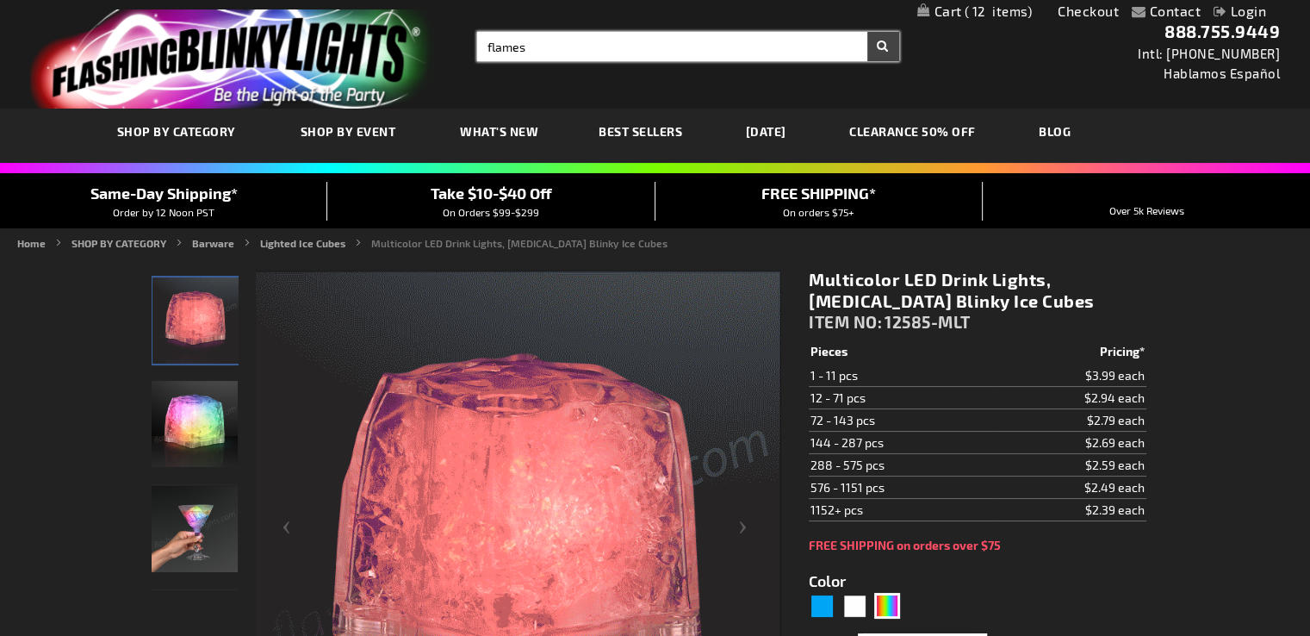
click at [867, 32] on button "Search" at bounding box center [883, 46] width 32 height 29
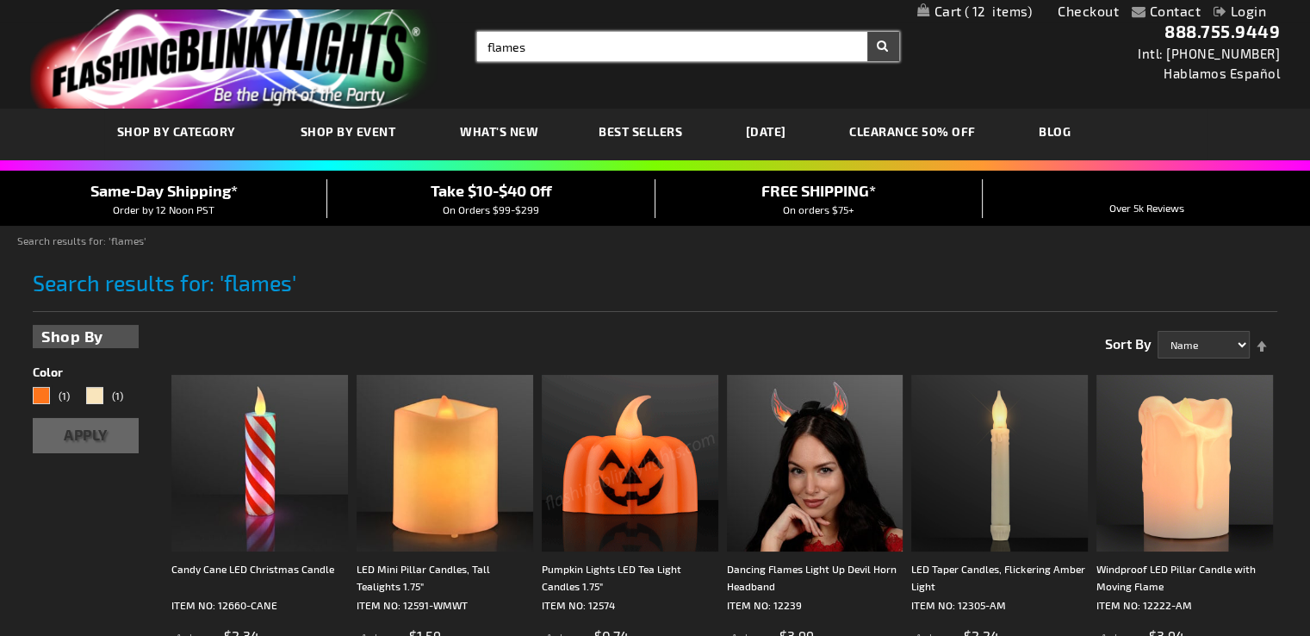
drag, startPoint x: 548, startPoint y: 38, endPoint x: 458, endPoint y: 58, distance: 91.7
click at [458, 58] on div "Toggle Nav Search Search flames × Search 888.755.9449 Intl: 818-753-8303 Hablam…" at bounding box center [655, 54] width 1310 height 109
type input "icy"
click at [867, 32] on button "Search" at bounding box center [883, 46] width 32 height 29
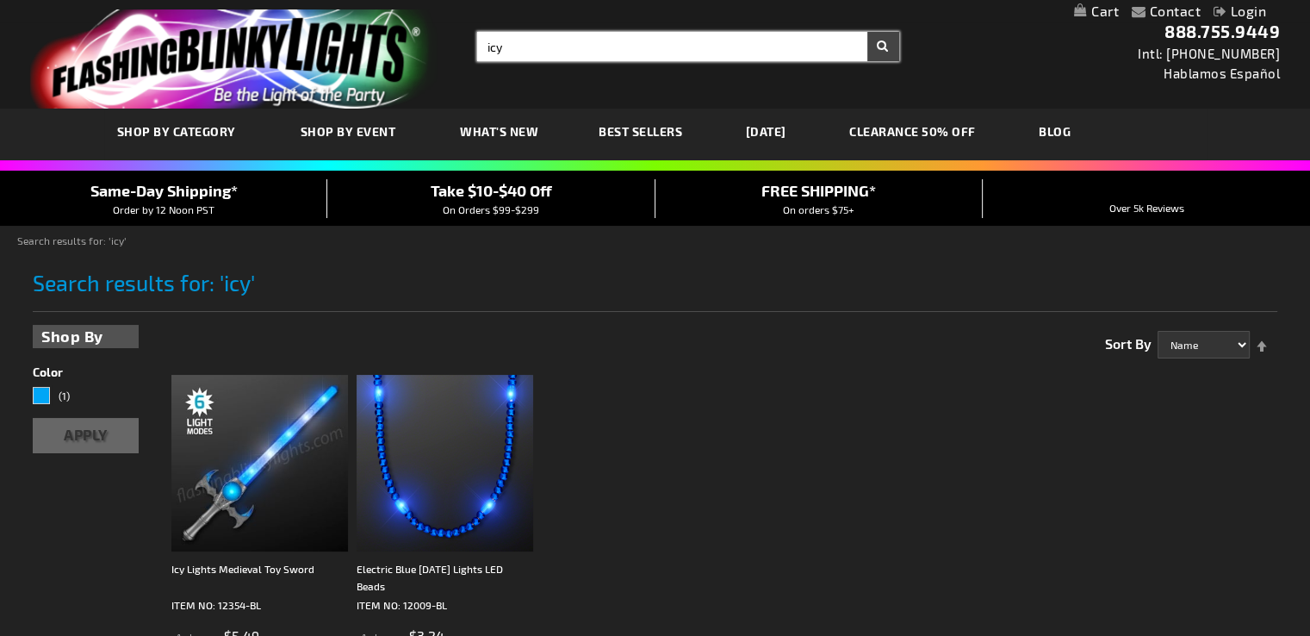
drag, startPoint x: 518, startPoint y: 41, endPoint x: 456, endPoint y: 48, distance: 62.4
click at [456, 48] on div "Toggle Nav Search Search icy × Search 888.755.9449 Intl: [PHONE_NUMBER] Hablamo…" at bounding box center [655, 54] width 1310 height 109
type input "fire"
click at [867, 32] on button "Search" at bounding box center [883, 46] width 32 height 29
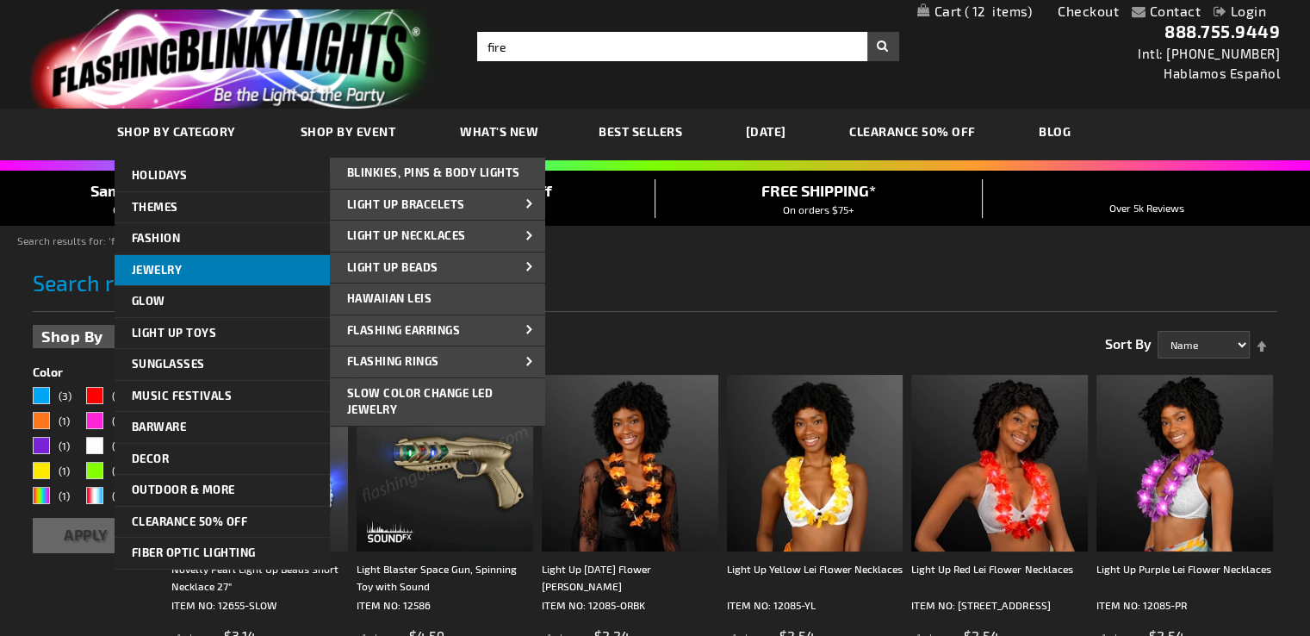
click at [160, 266] on span "Jewelry" at bounding box center [157, 270] width 51 height 14
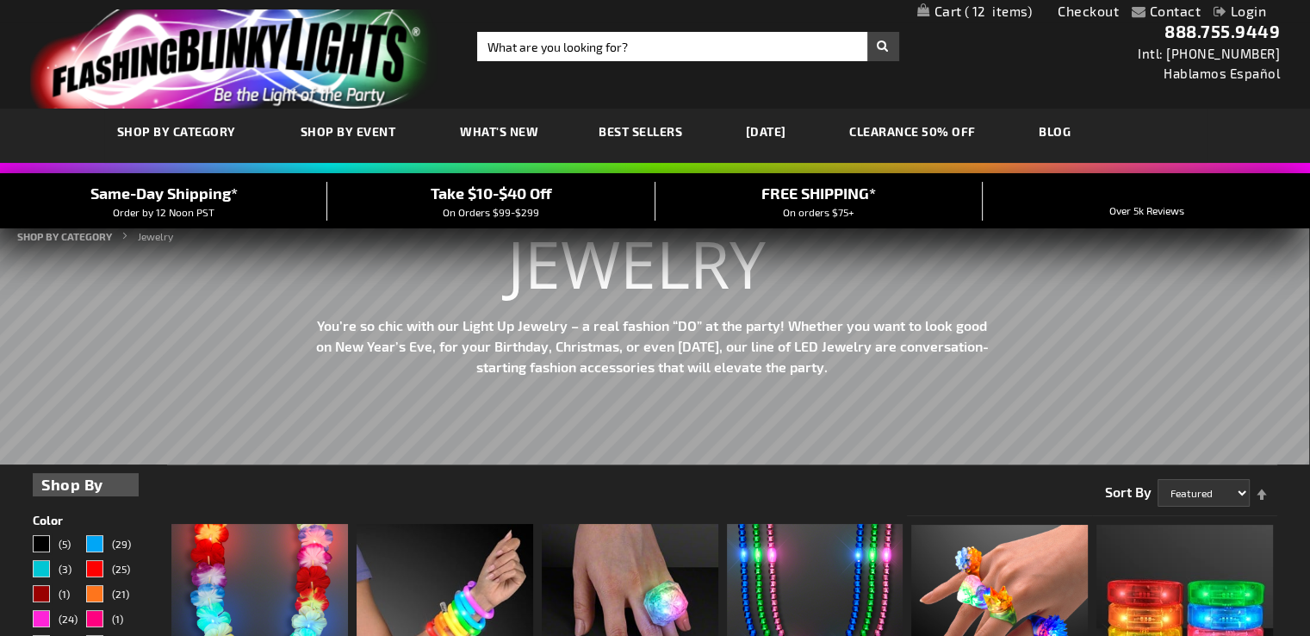
click at [965, 15] on span "12" at bounding box center [999, 11] width 68 height 16
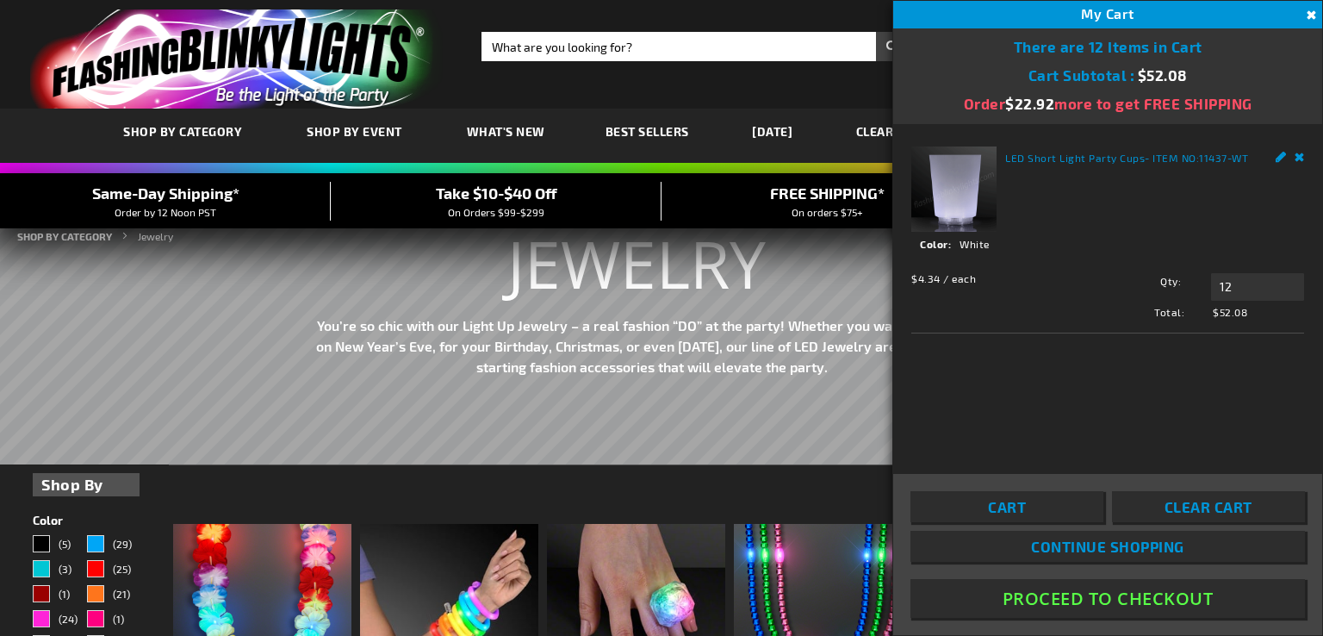
click at [1037, 597] on button "Proceed To Checkout" at bounding box center [1107, 598] width 394 height 39
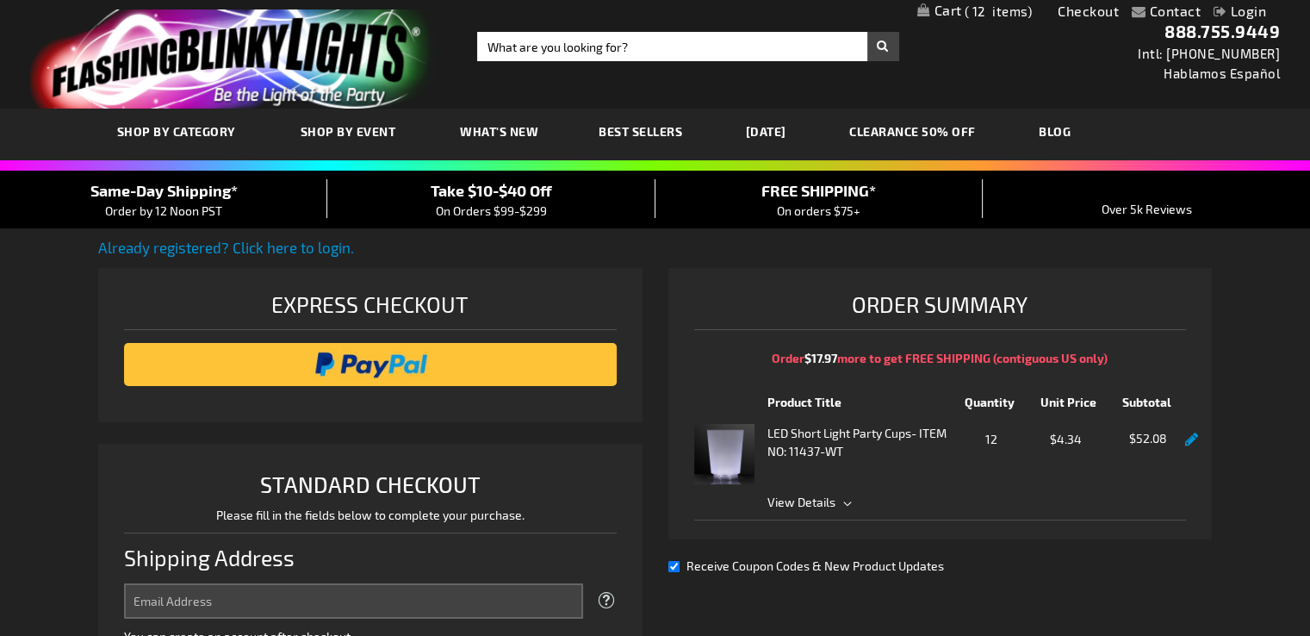
select select "US"
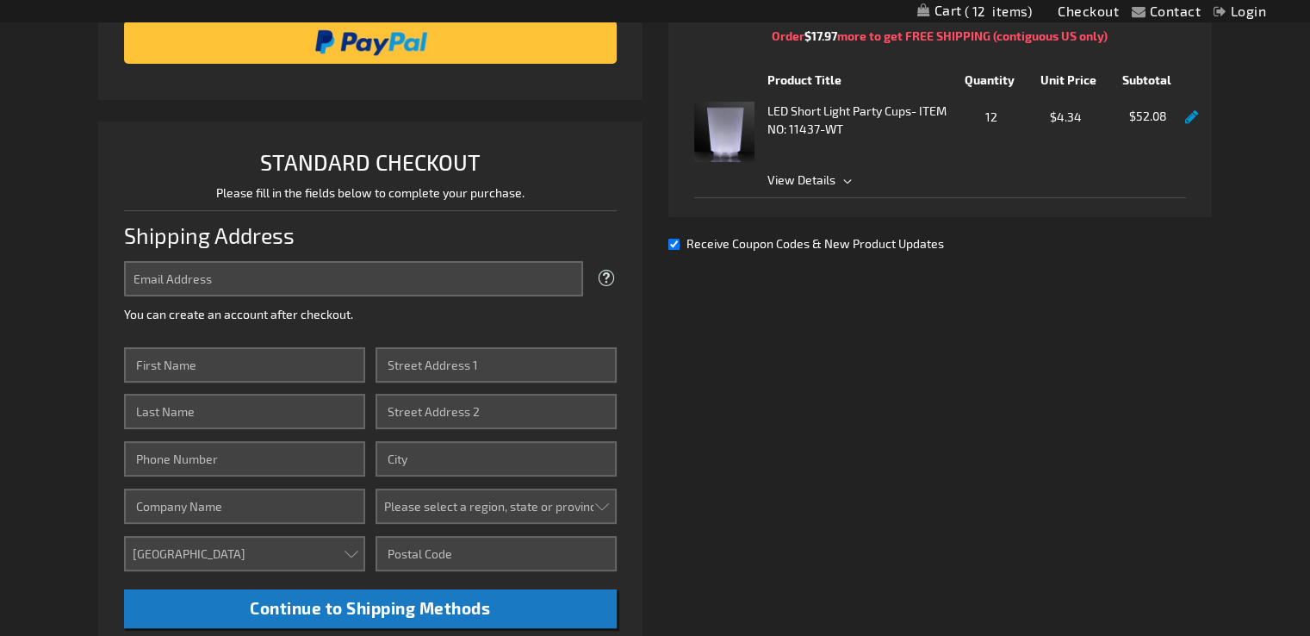
scroll to position [330, 0]
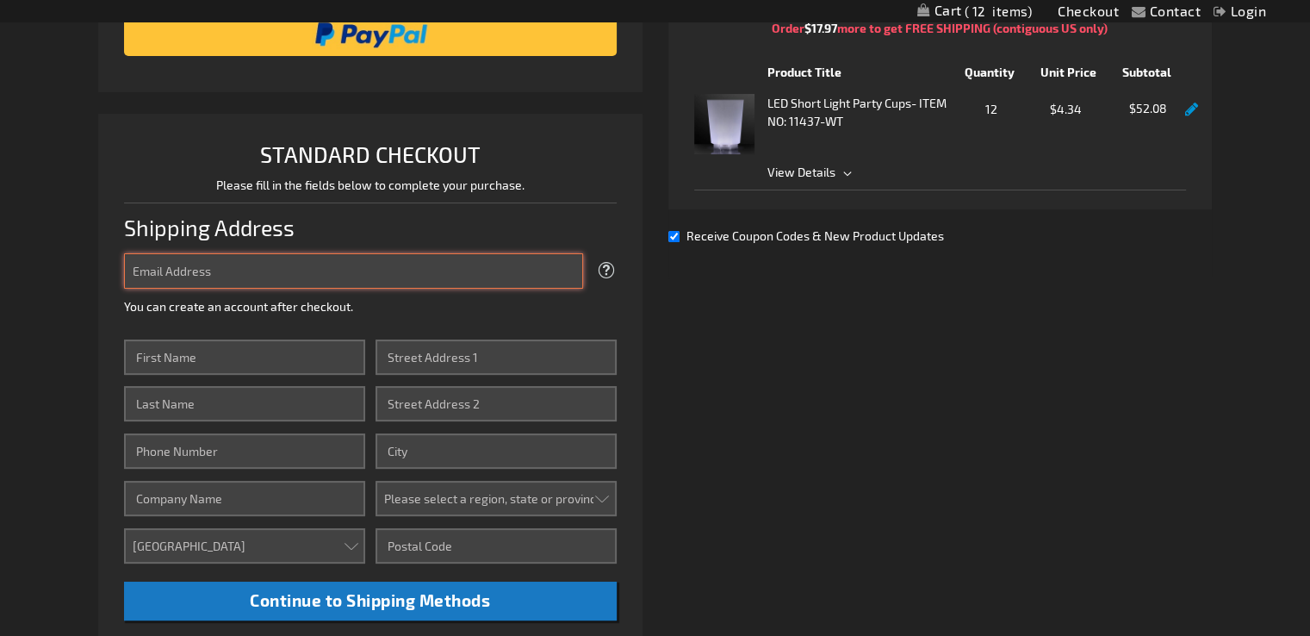
click at [258, 273] on input "Email Address" at bounding box center [353, 270] width 458 height 35
type input "crofn18@aol.com"
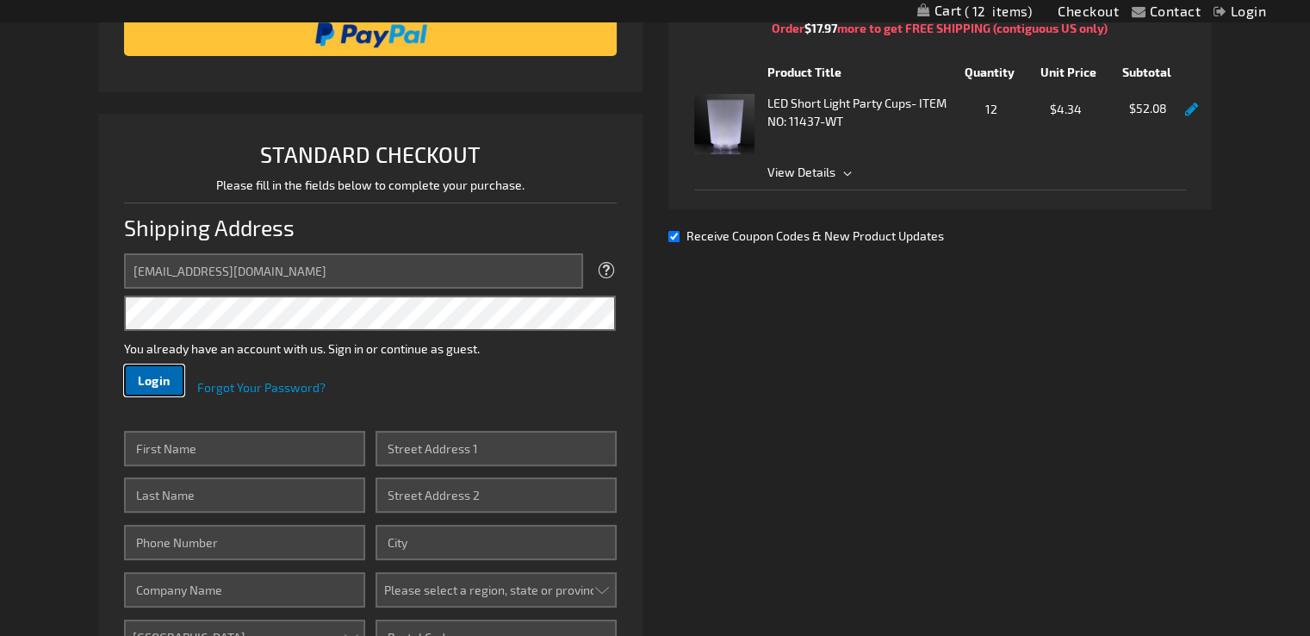
click at [152, 373] on span "Login" at bounding box center [154, 380] width 33 height 15
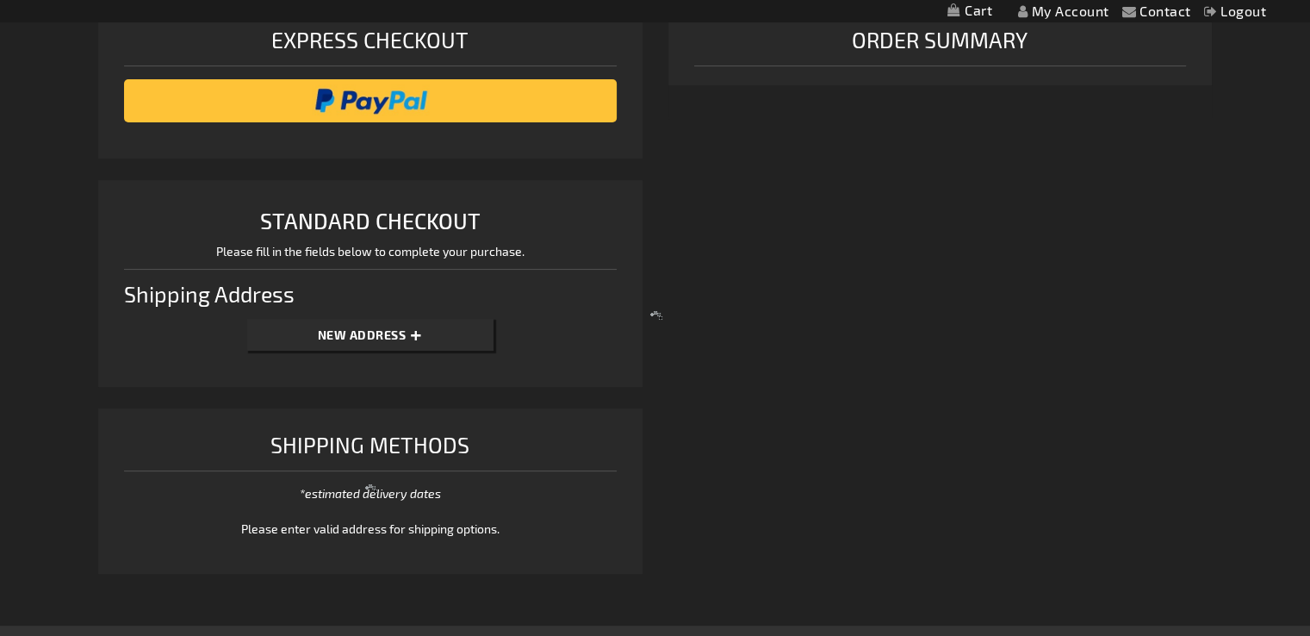
scroll to position [262, 0]
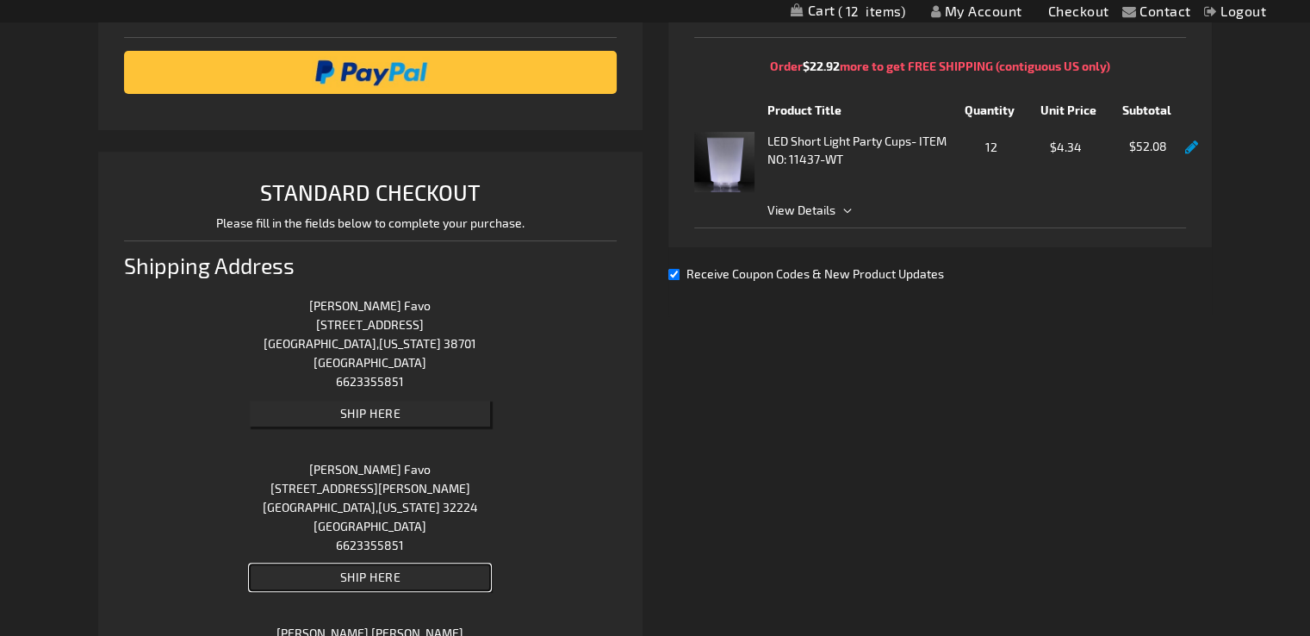
click at [365, 578] on span "Ship Here" at bounding box center [370, 576] width 61 height 15
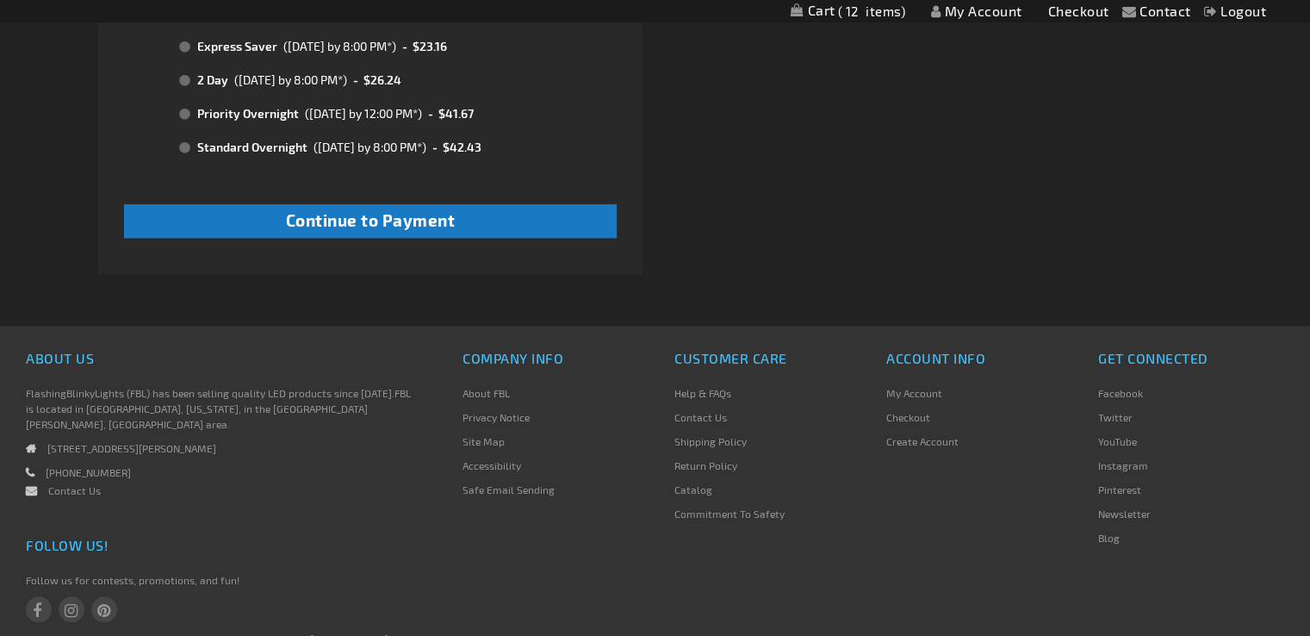
scroll to position [1646, 0]
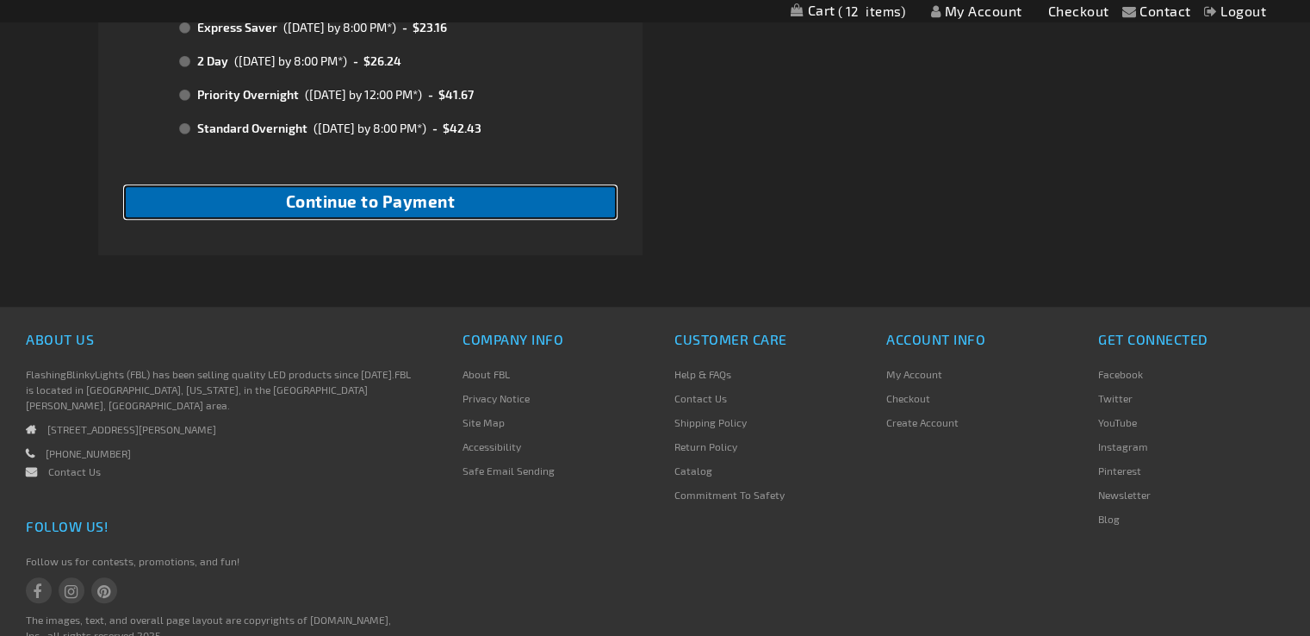
click at [404, 200] on span "Continue to Payment" at bounding box center [371, 201] width 170 height 20
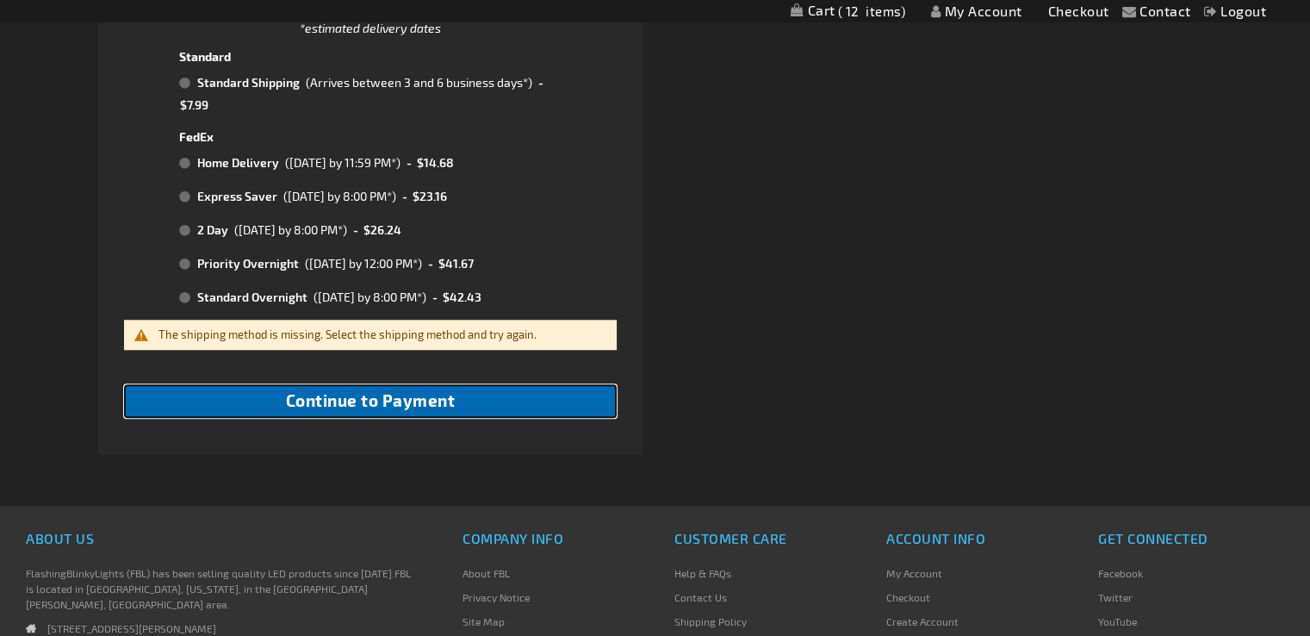
scroll to position [1474, 0]
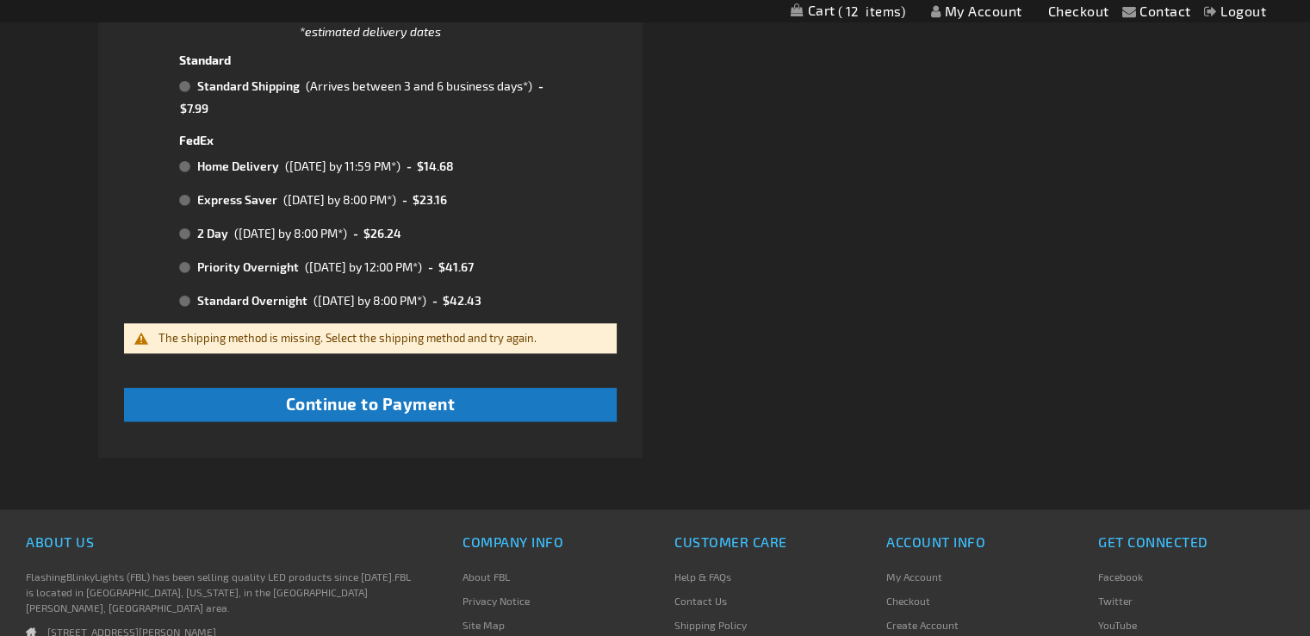
click at [238, 84] on td "Standard Shipping" at bounding box center [247, 86] width 109 height 22
radio input "true"
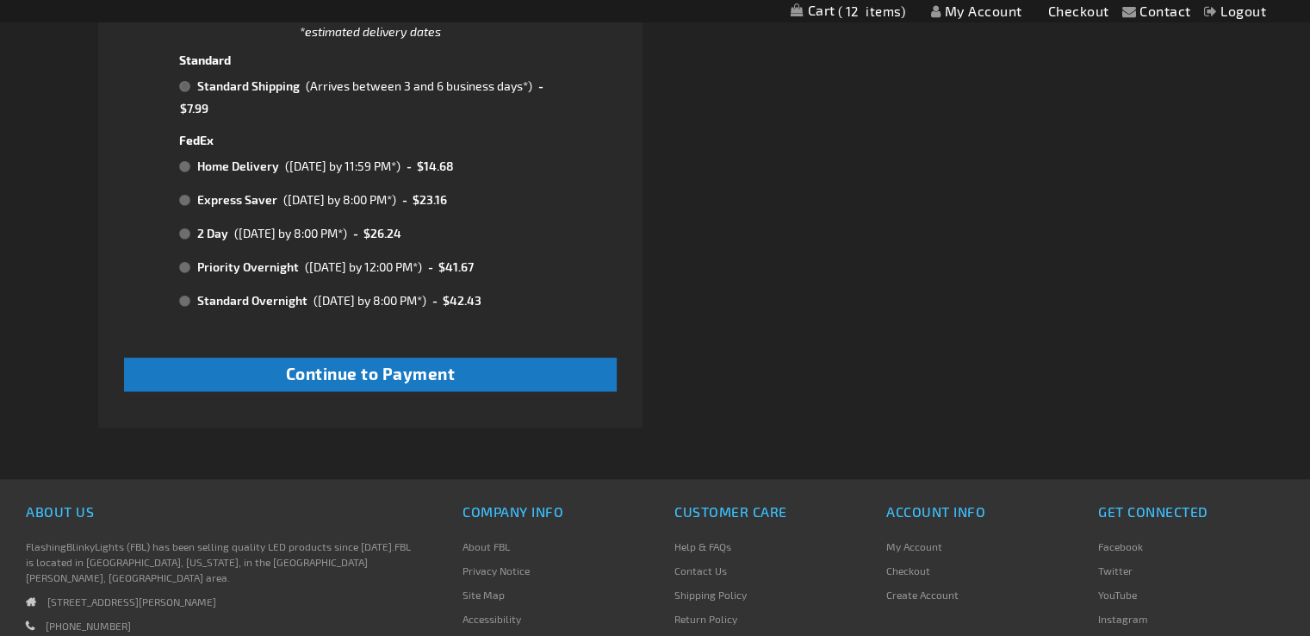
click at [542, 83] on td "-" at bounding box center [539, 86] width 11 height 22
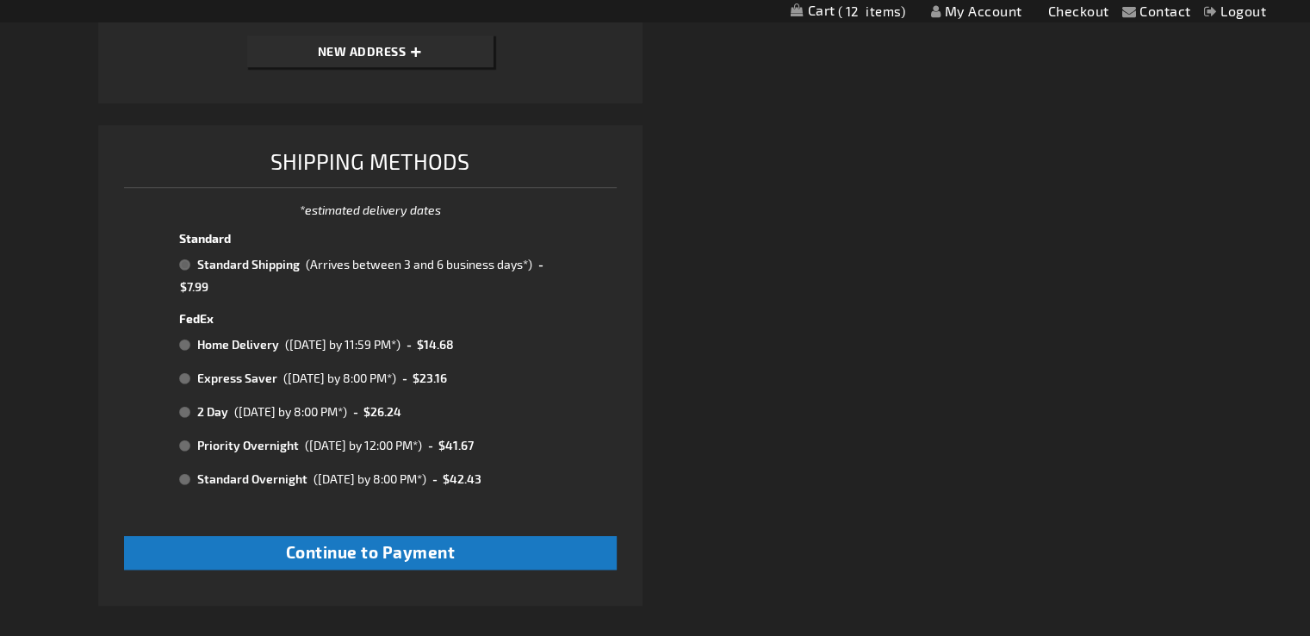
scroll to position [1303, 0]
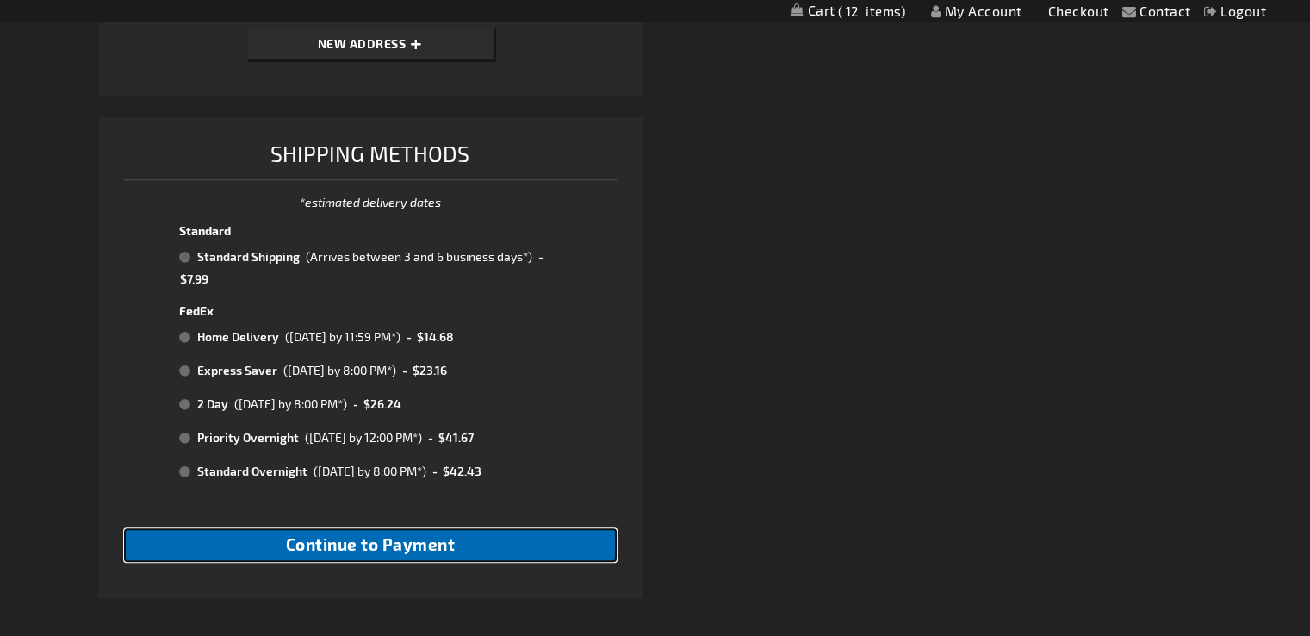
click at [361, 544] on span "Continue to Payment" at bounding box center [371, 544] width 170 height 20
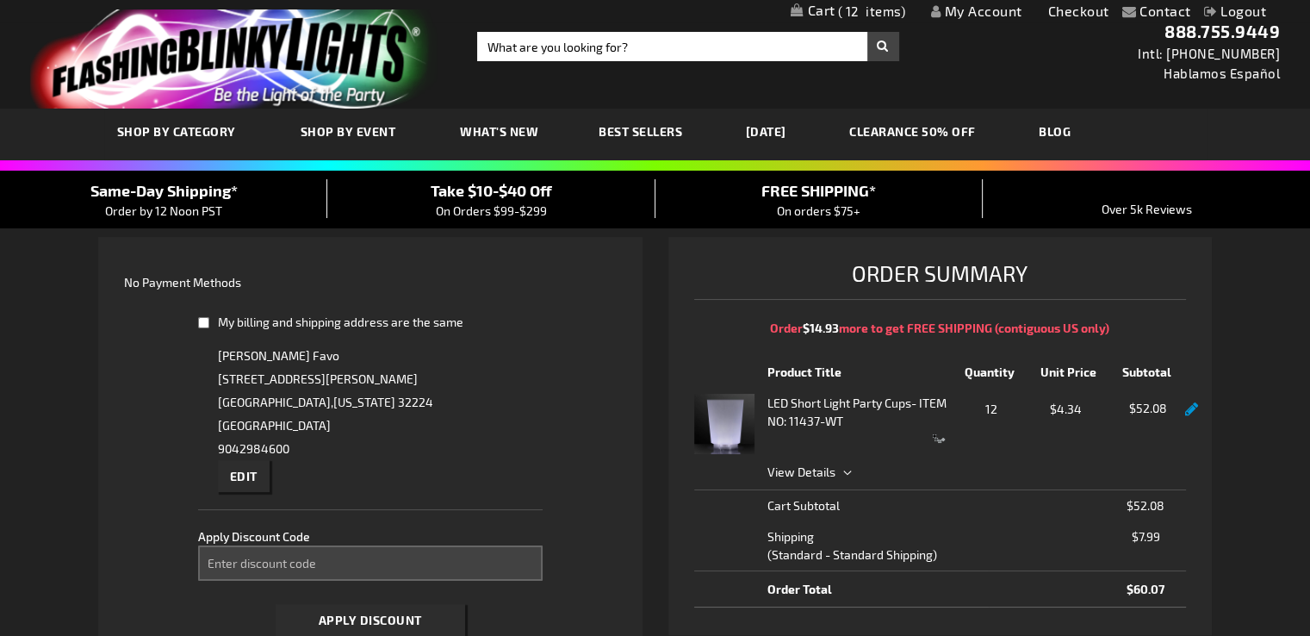
select select "6f8dac0641cb8ba9f3b63671bd948c9ceffc7ec7"
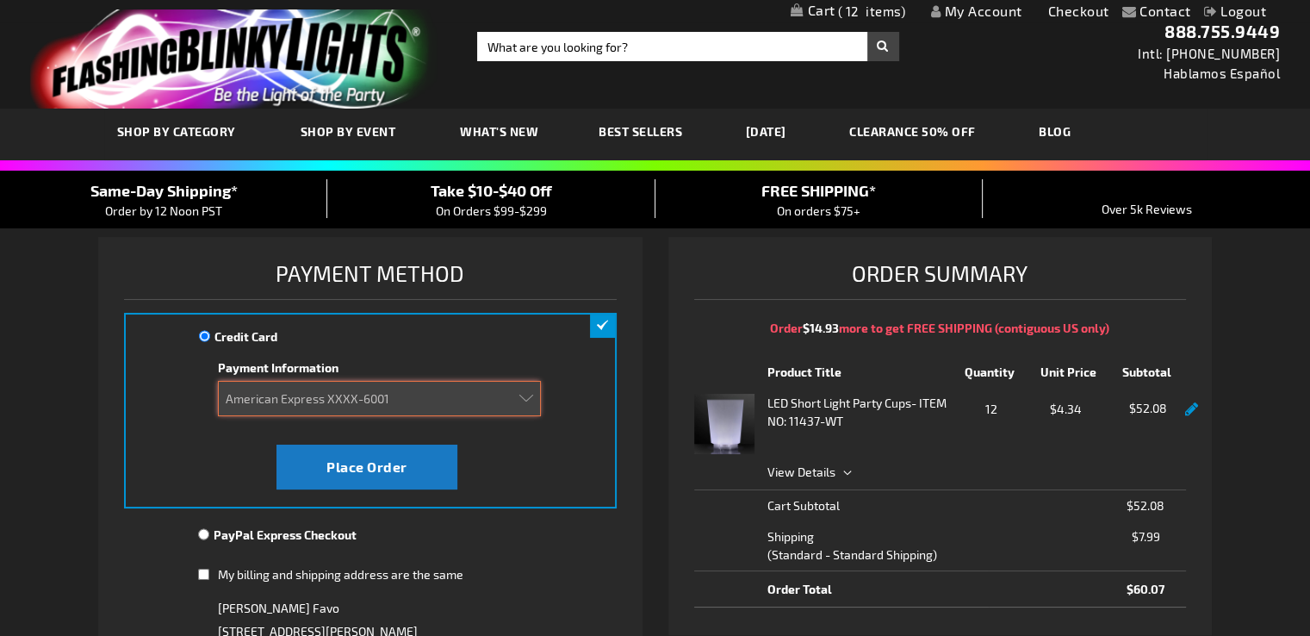
click at [415, 394] on select "Add new card American Express XXXX-6001" at bounding box center [379, 398] width 323 height 35
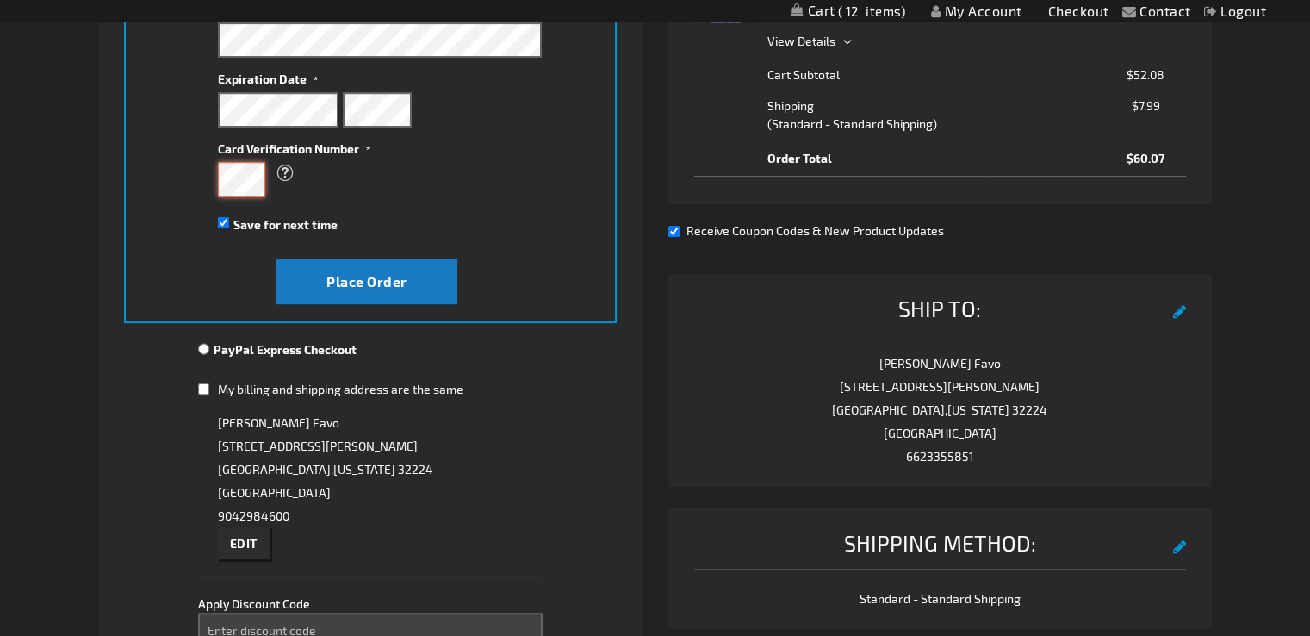
scroll to position [483, 0]
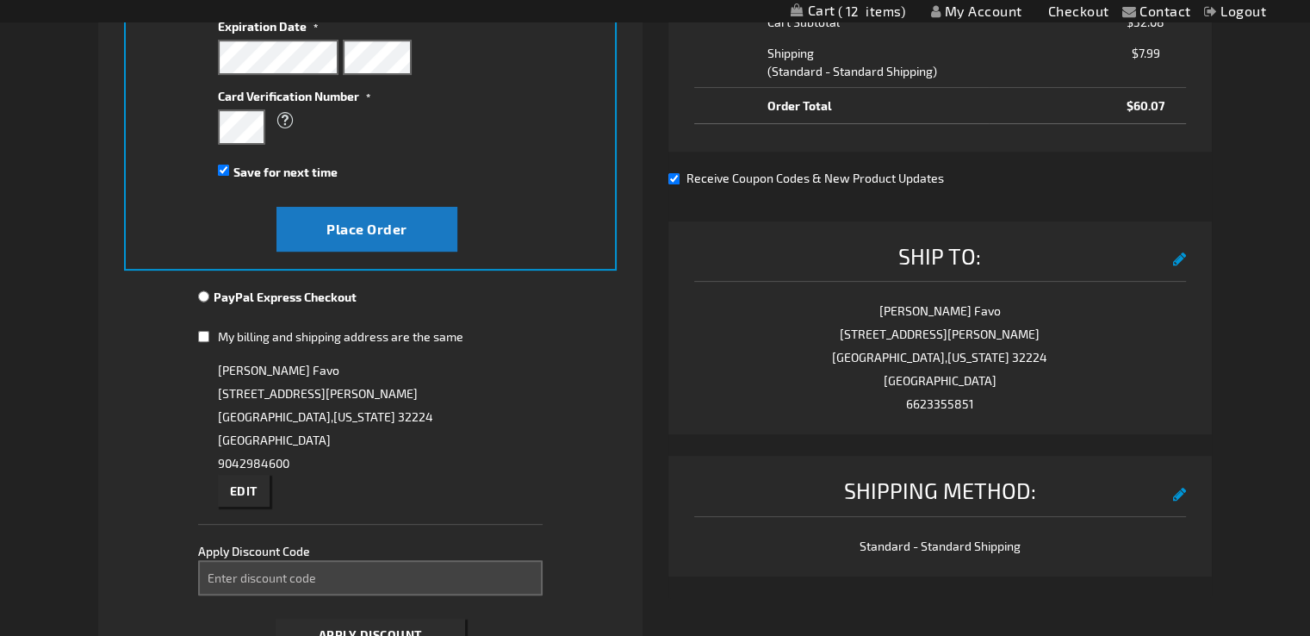
select select
click at [201, 332] on input "My billing and shipping address are the same" at bounding box center [203, 336] width 11 height 35
checkbox input "true"
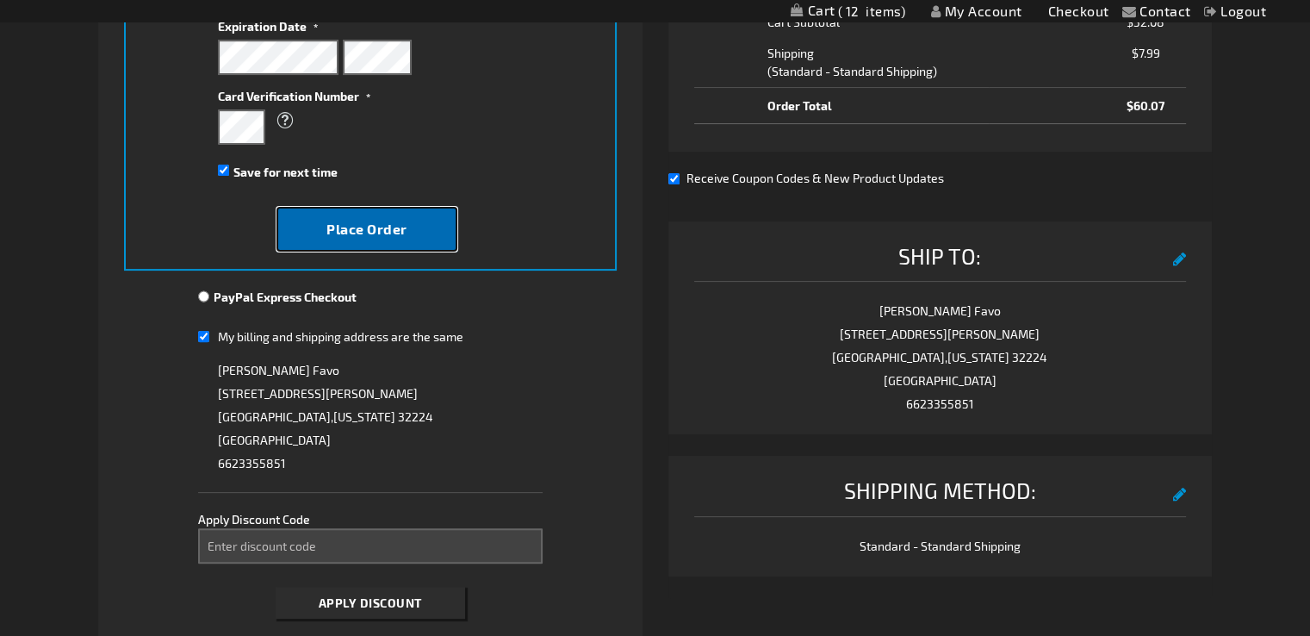
click at [368, 227] on span "Place Order" at bounding box center [366, 228] width 81 height 16
select select
